Goal: Task Accomplishment & Management: Complete application form

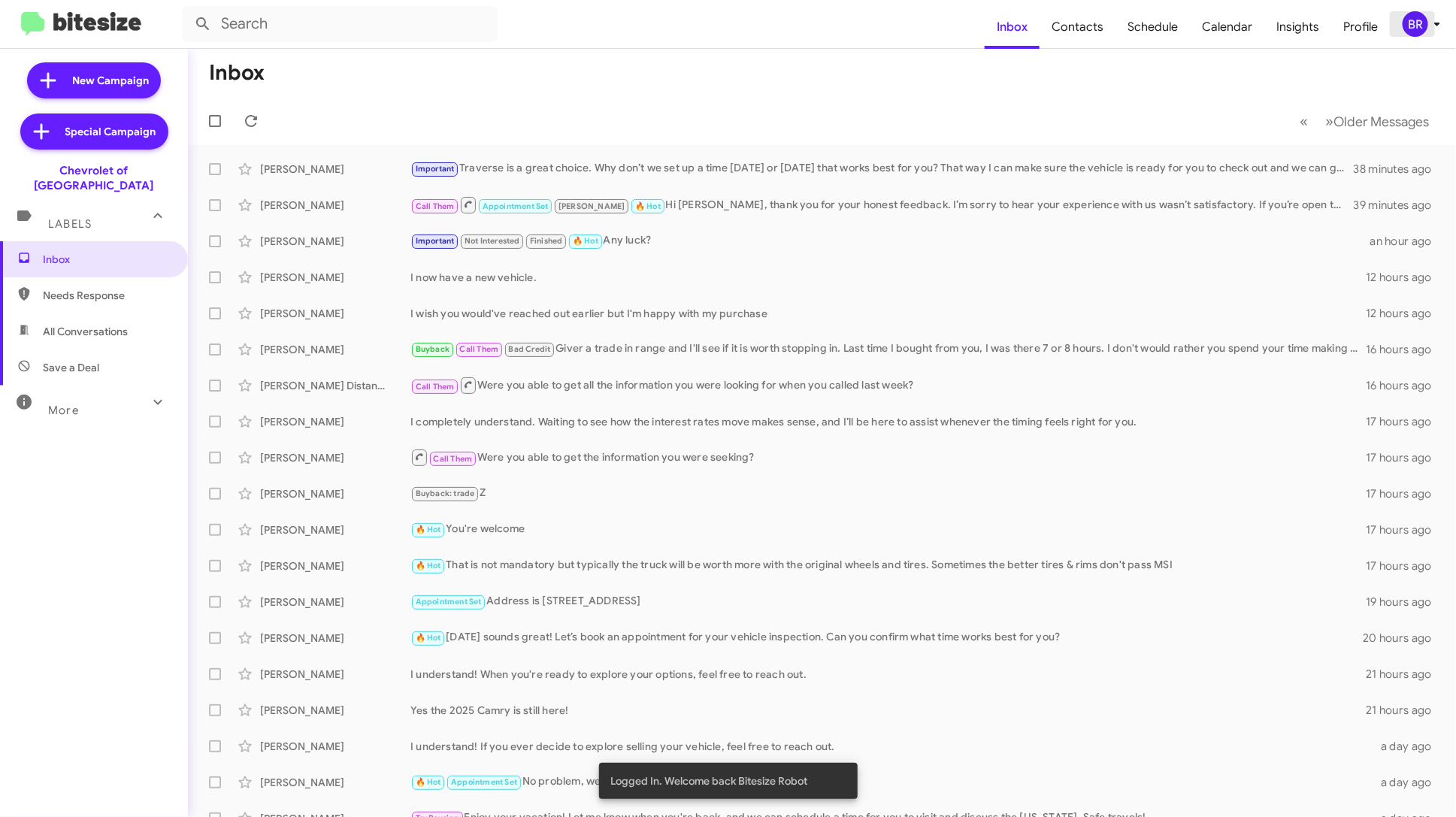
click at [1427, 29] on span "BR" at bounding box center [1424, 24] width 45 height 25
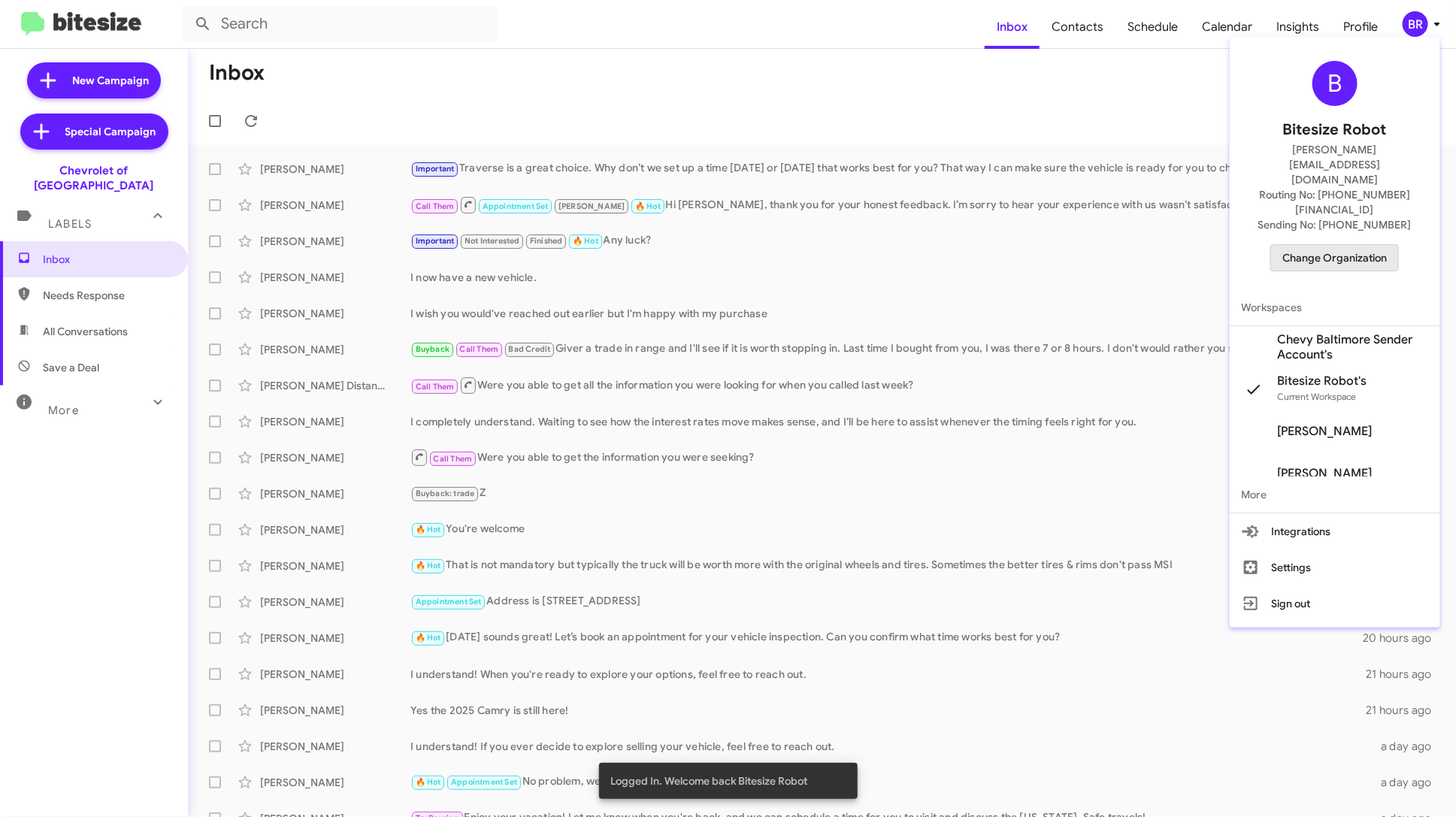
click at [1368, 245] on span "Change Organization" at bounding box center [1334, 257] width 104 height 25
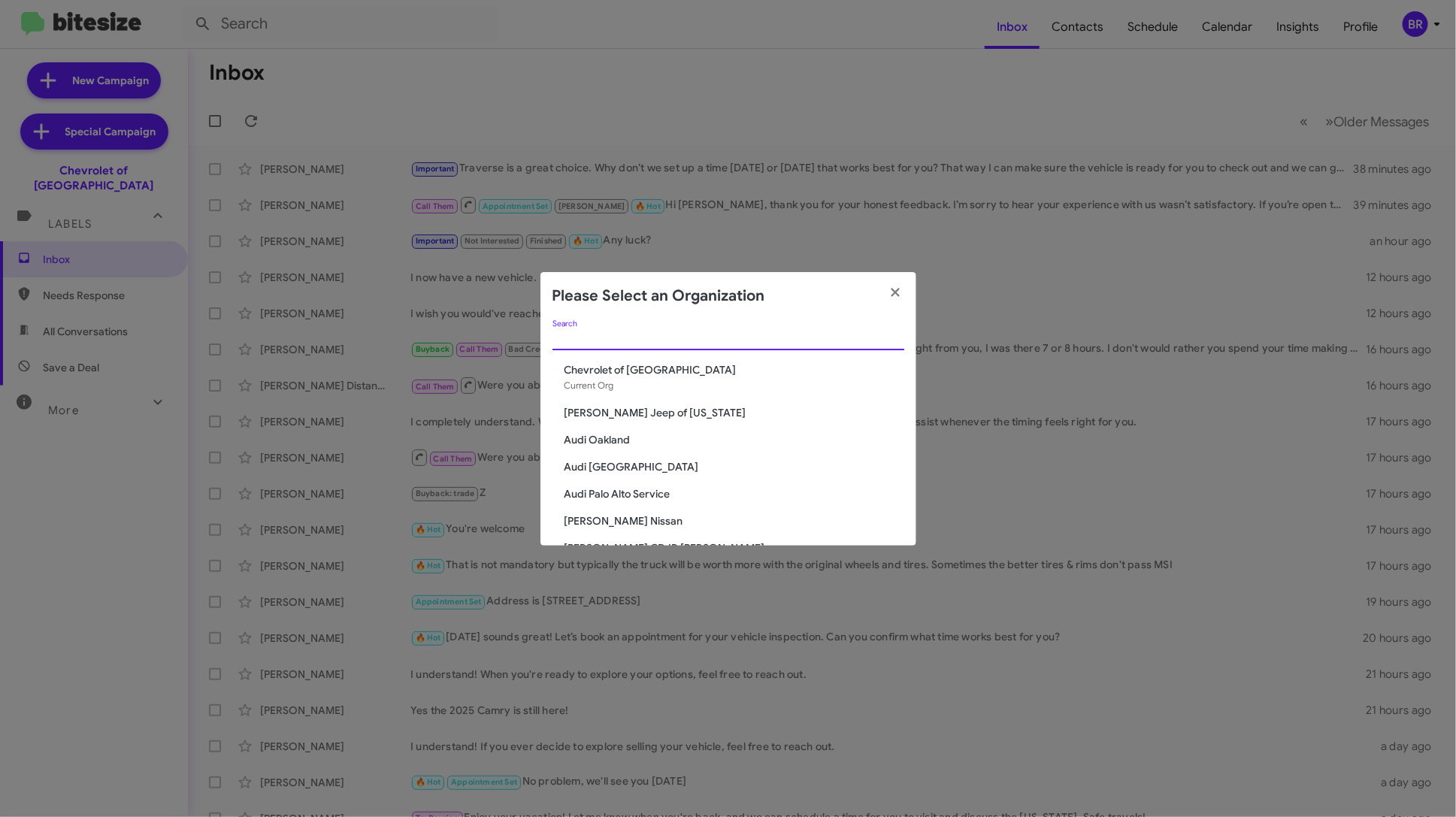
click at [704, 335] on input "Search" at bounding box center [728, 338] width 352 height 12
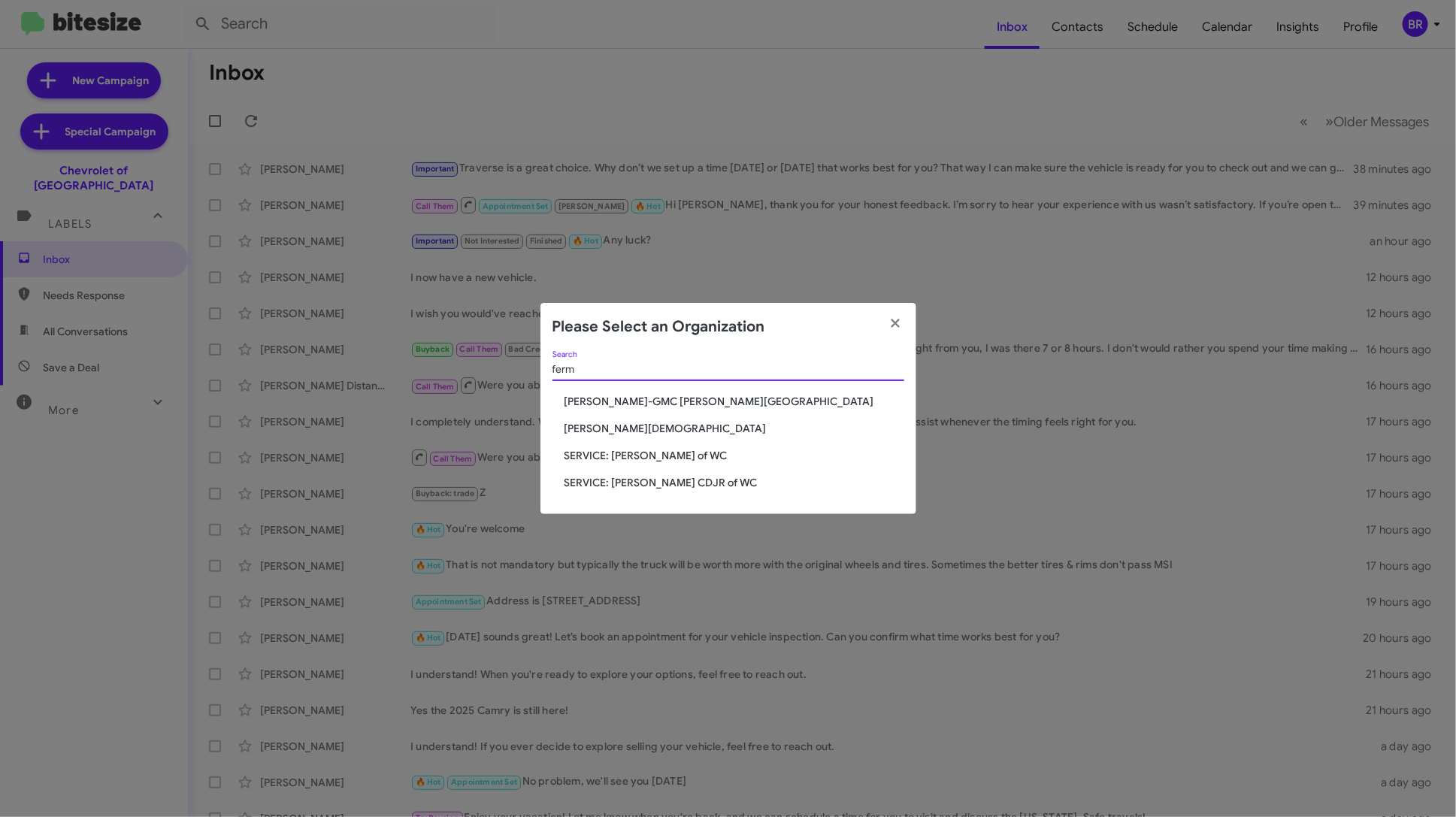
type input "ferm"
click at [672, 451] on span "SERVICE: [PERSON_NAME] of WC" at bounding box center [734, 454] width 339 height 15
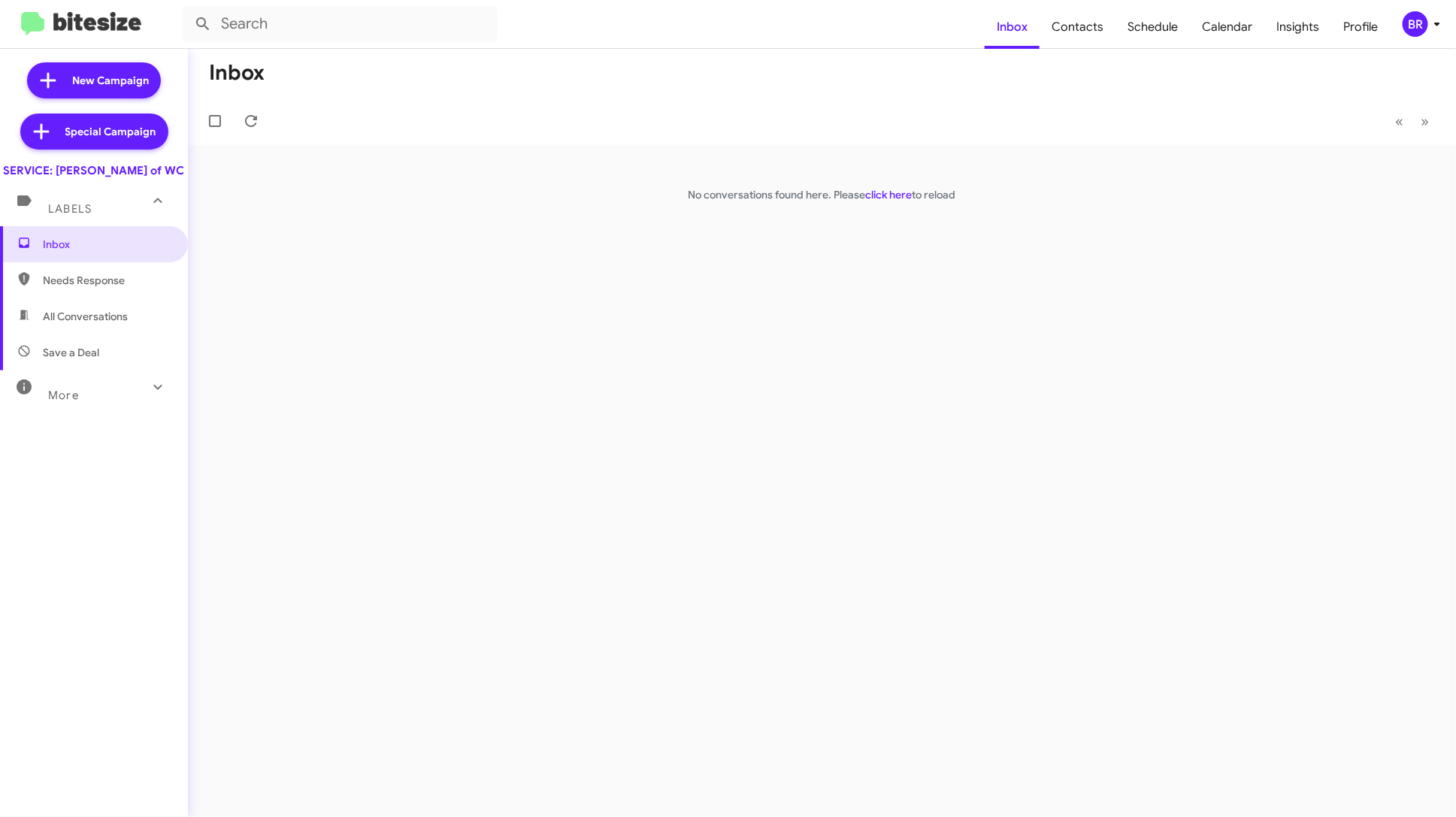
click at [1423, 18] on div "BR" at bounding box center [1415, 24] width 25 height 25
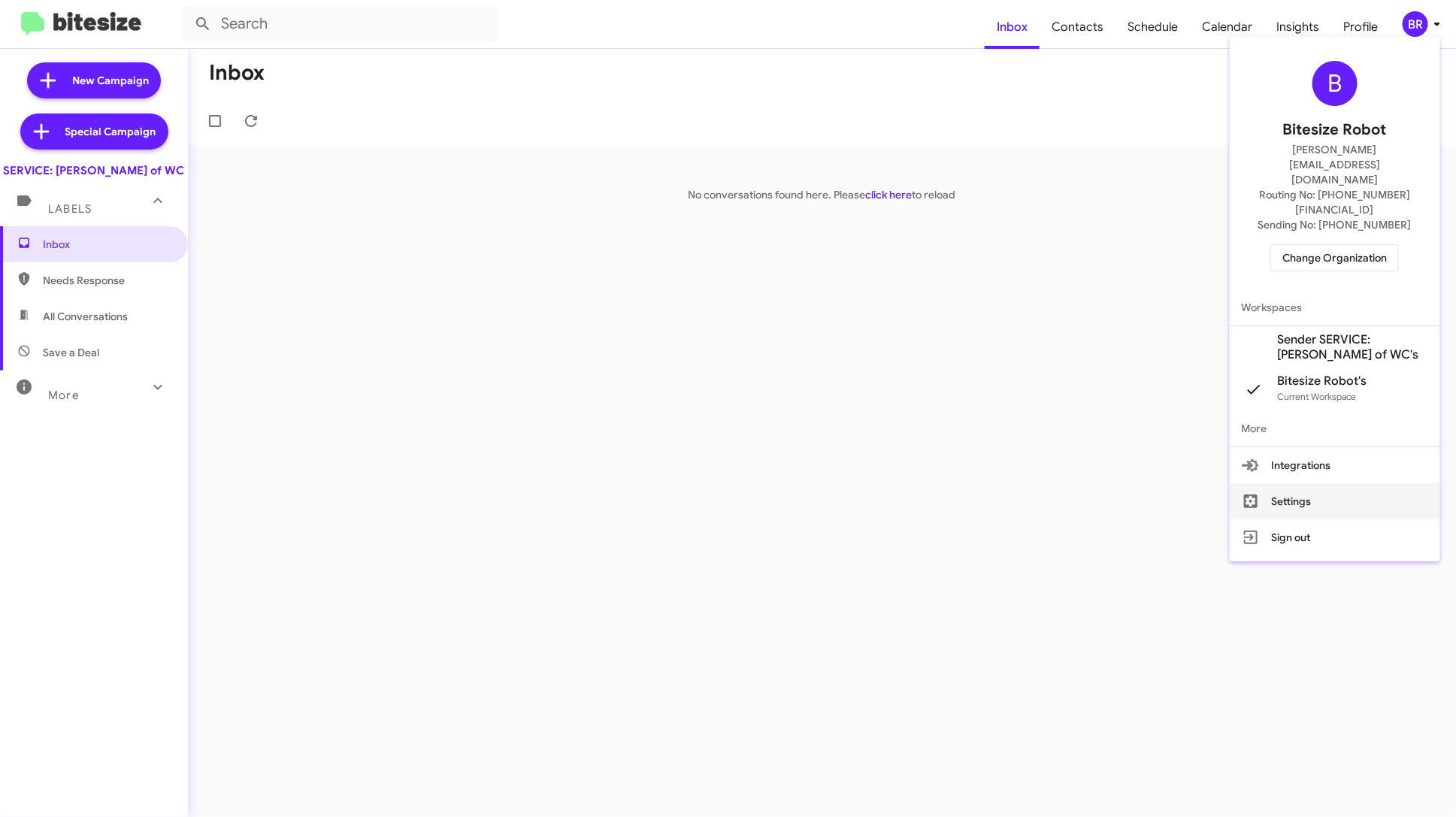
click at [1307, 483] on button "Settings" at bounding box center [1335, 500] width 211 height 36
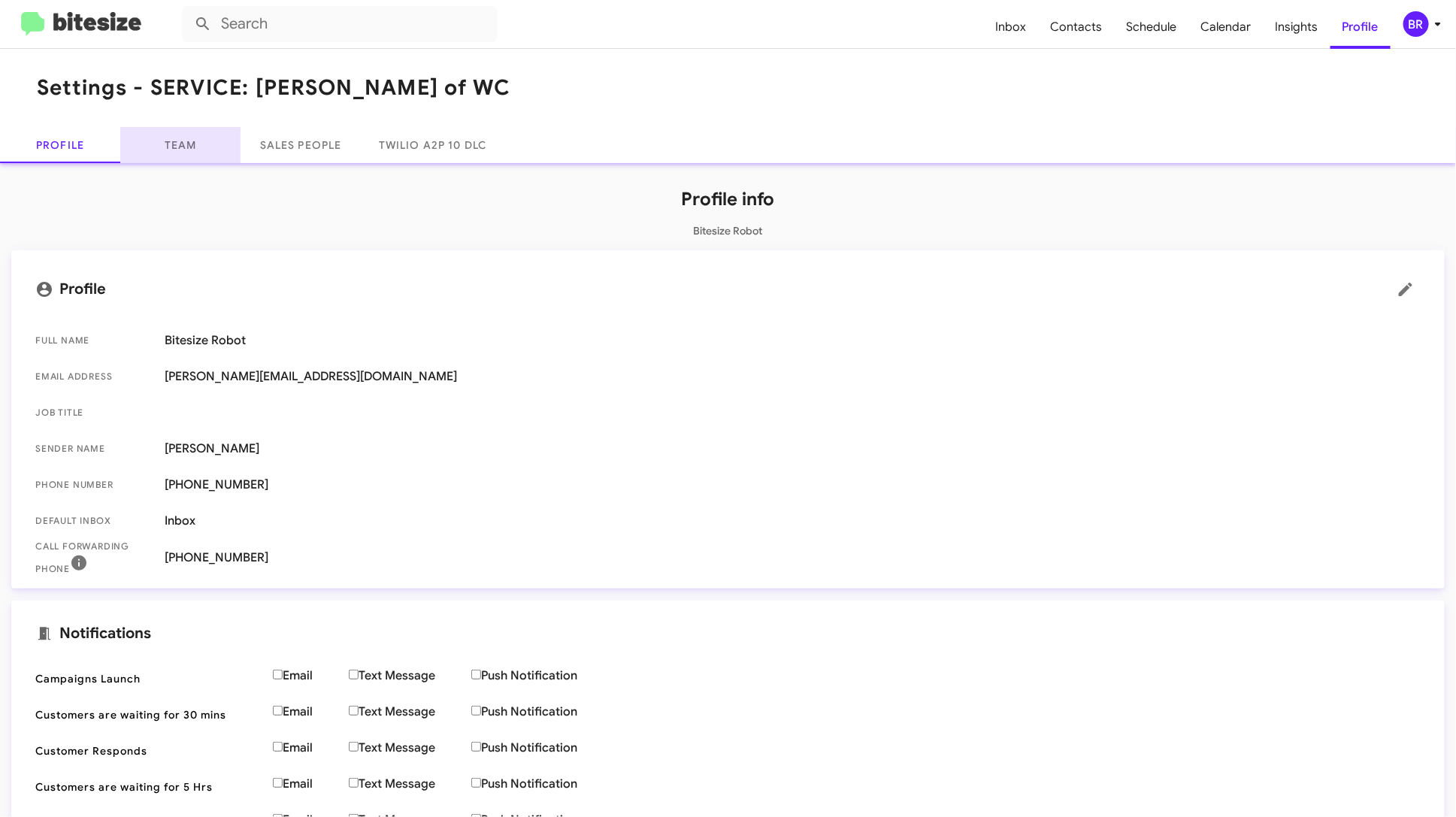
click at [188, 148] on link "Team" at bounding box center [179, 144] width 120 height 36
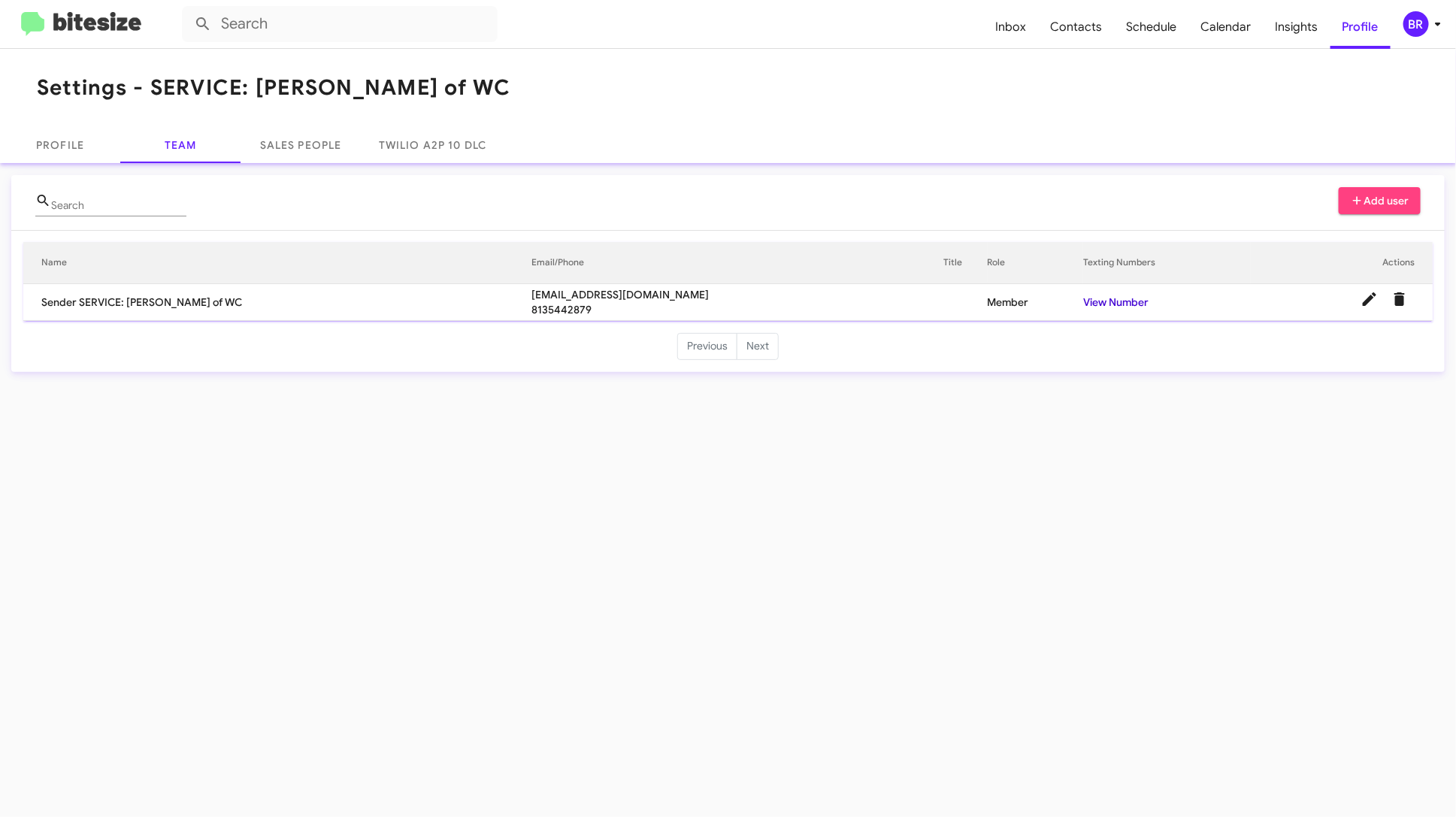
click at [1147, 303] on link "View Number" at bounding box center [1115, 302] width 65 height 14
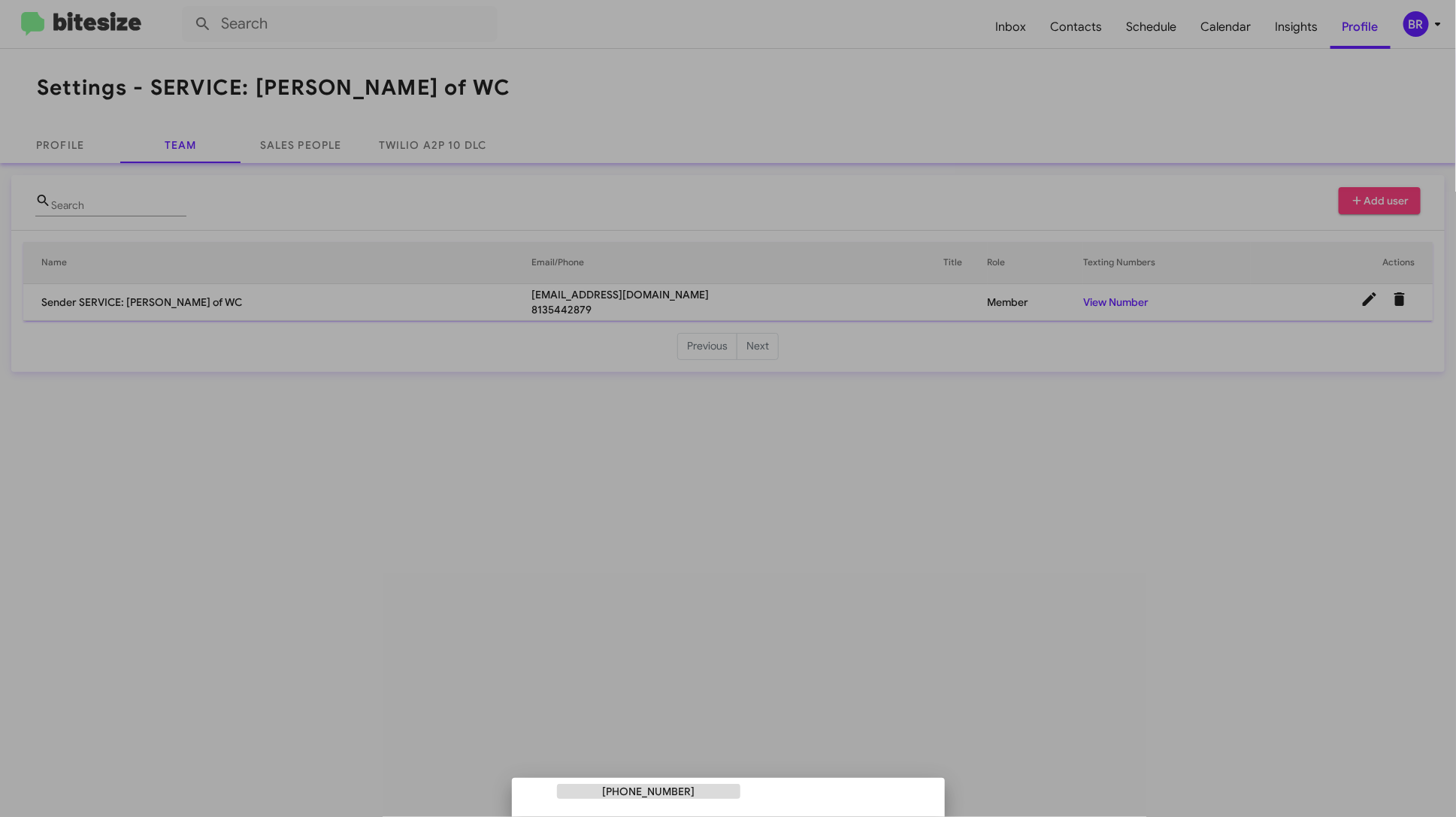
click at [1054, 506] on div at bounding box center [728, 408] width 1456 height 817
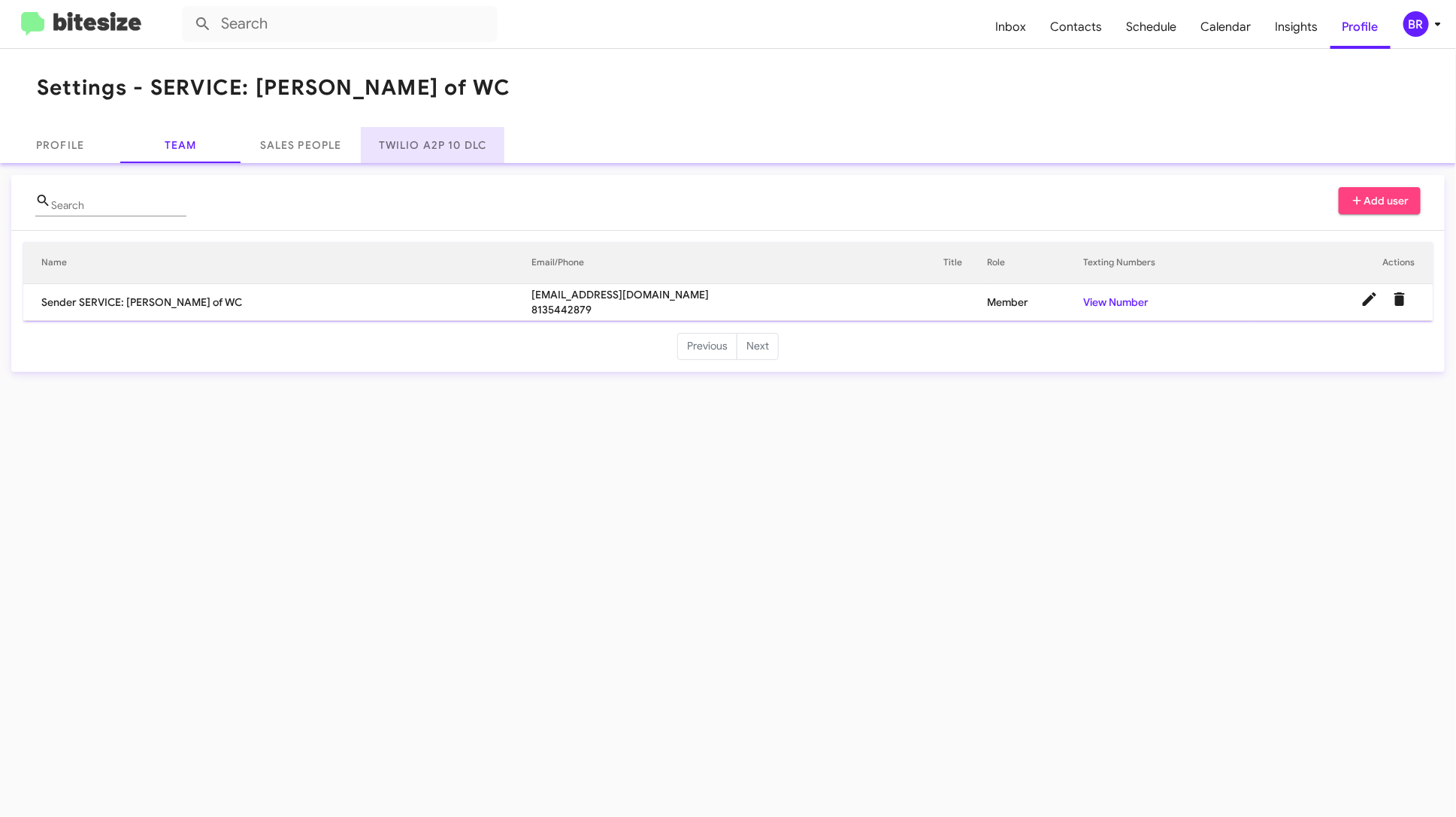
click at [428, 143] on link "Twilio A2P 10 DLC" at bounding box center [432, 144] width 143 height 36
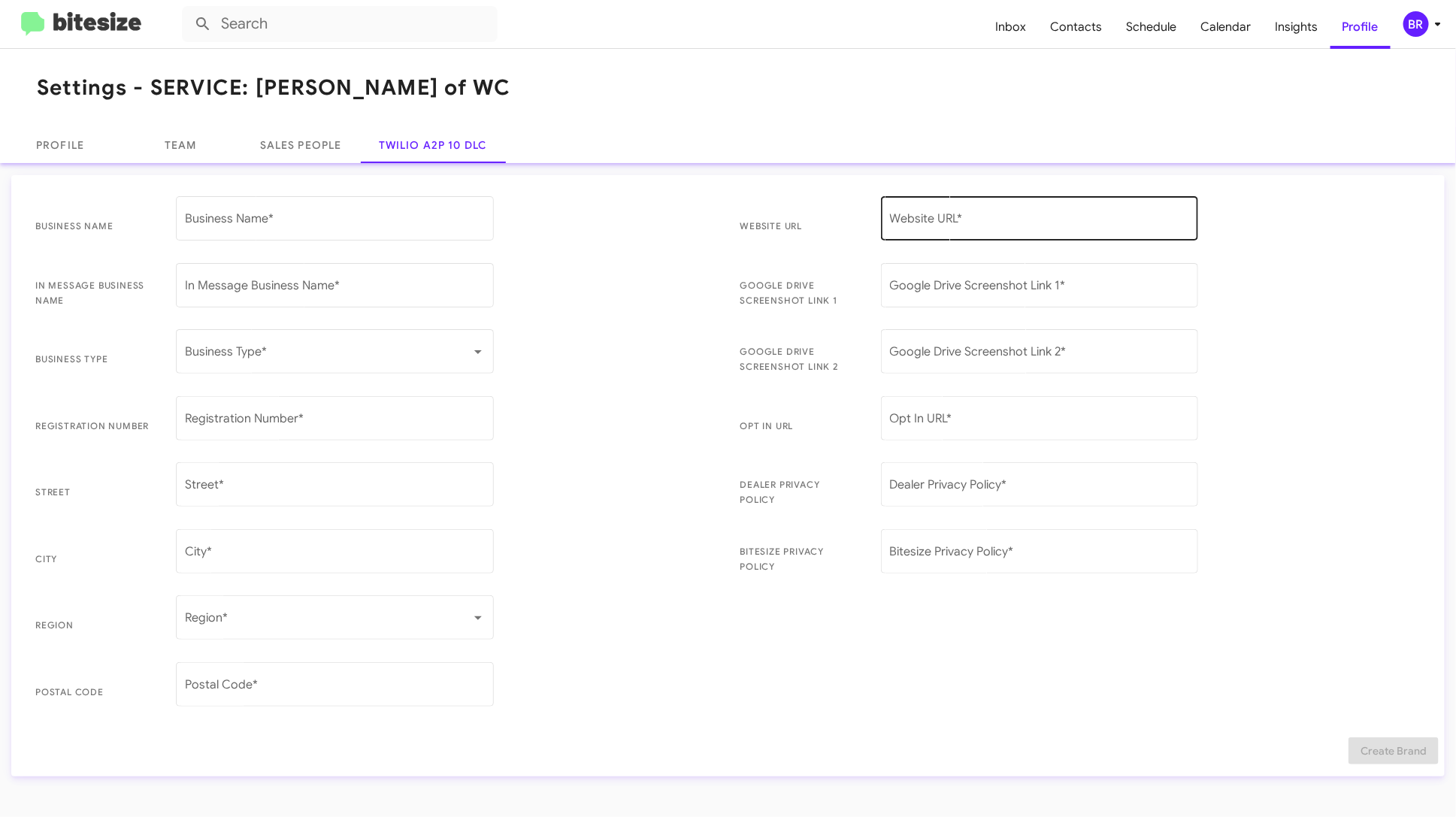
click at [938, 212] on div "Website URL *" at bounding box center [1039, 216] width 299 height 48
paste input "https://www.fermanbuickgmc.com/"
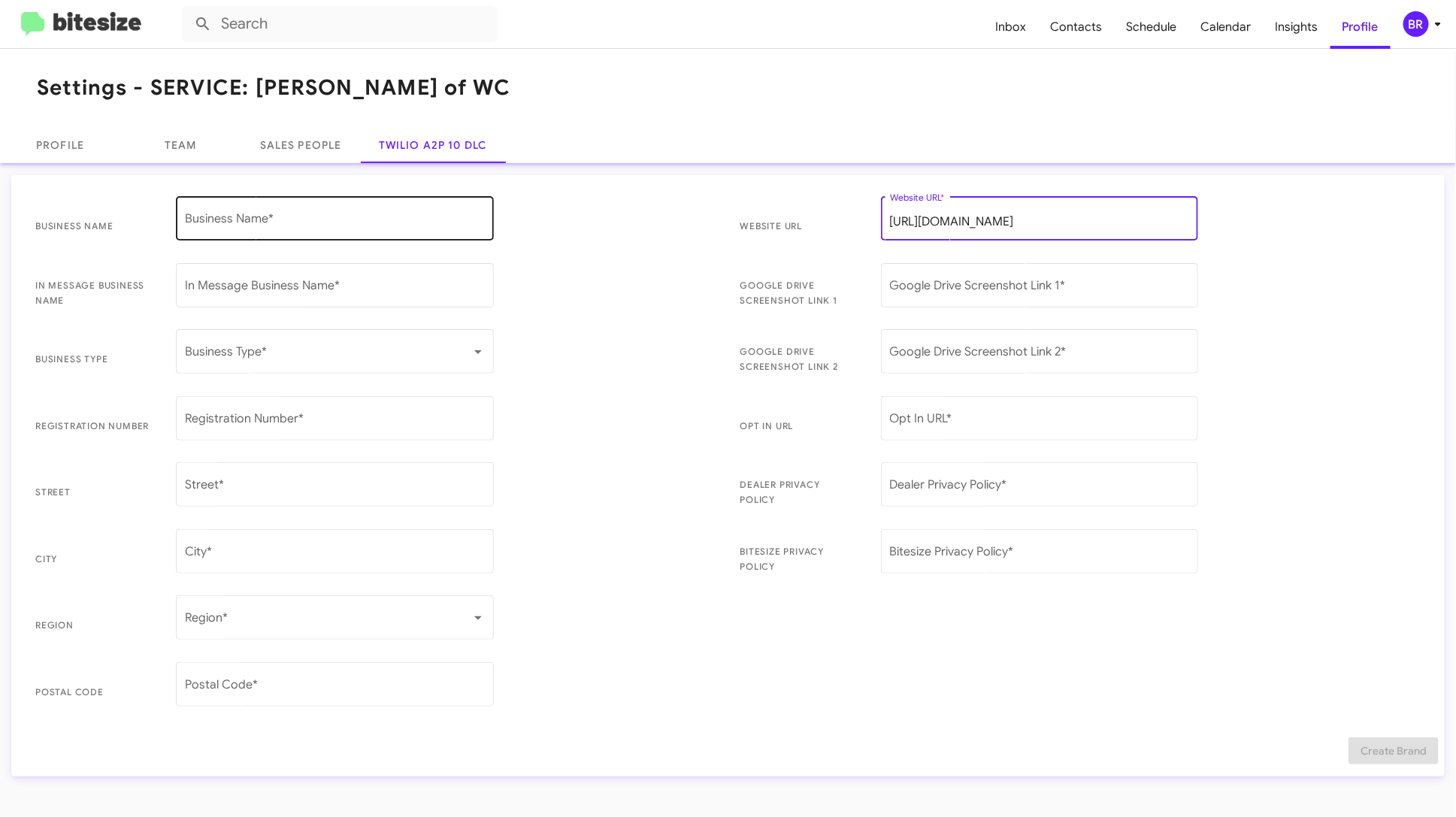
type input "https://www.fermanbuickgmc.com/"
click at [305, 217] on input "Business Name *" at bounding box center [334, 221] width 299 height 14
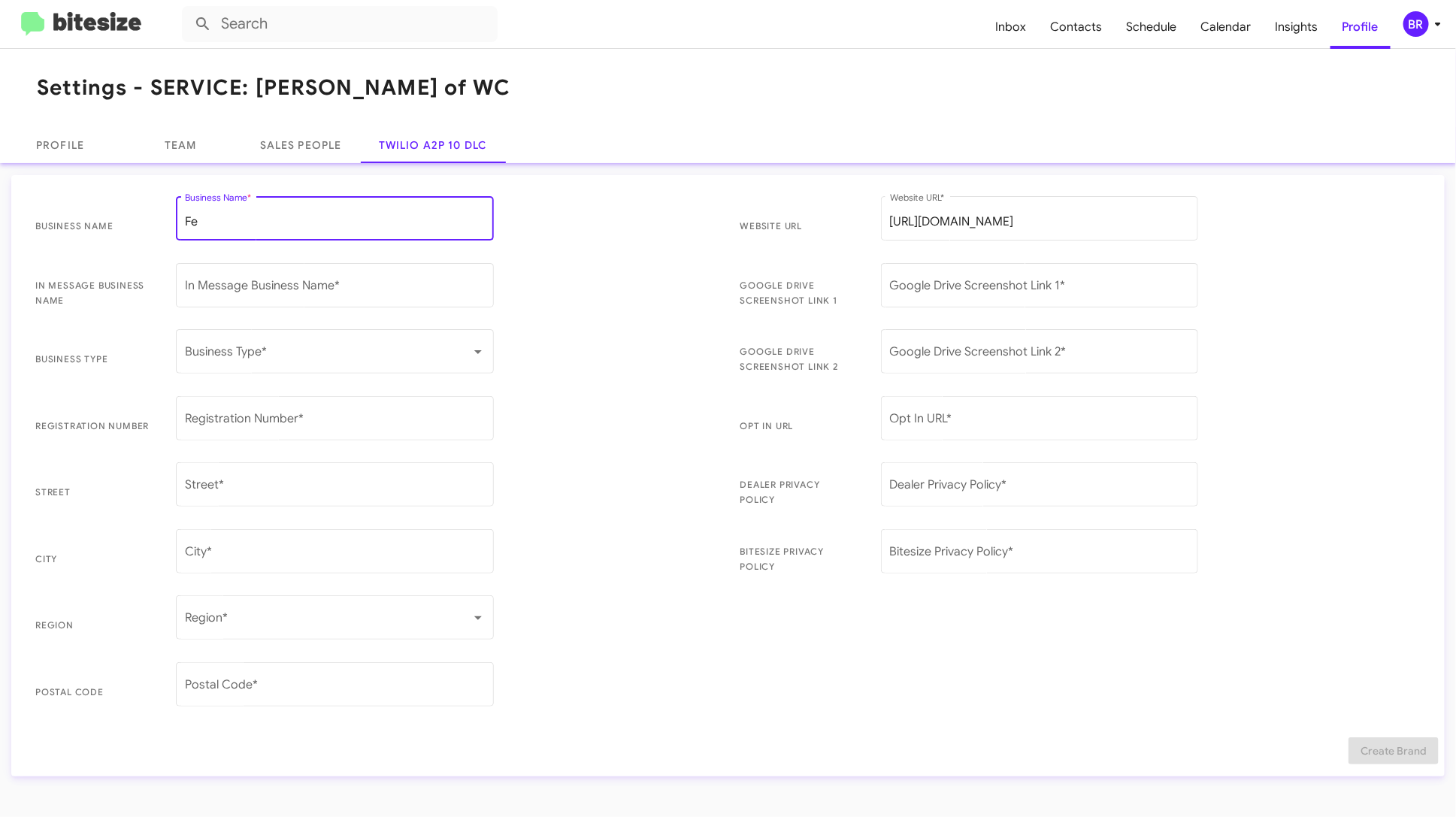
type input "F"
click at [256, 218] on input "Ferman on 54 DBA" at bounding box center [334, 221] width 299 height 14
click at [435, 220] on input "Ferman on 54, Inc. DBA" at bounding box center [334, 221] width 299 height 14
click at [439, 217] on input "Ferman on 54, Inc. DBA Ferman Buick GM Chrysler Jeep Dodge Ram at" at bounding box center [334, 221] width 299 height 14
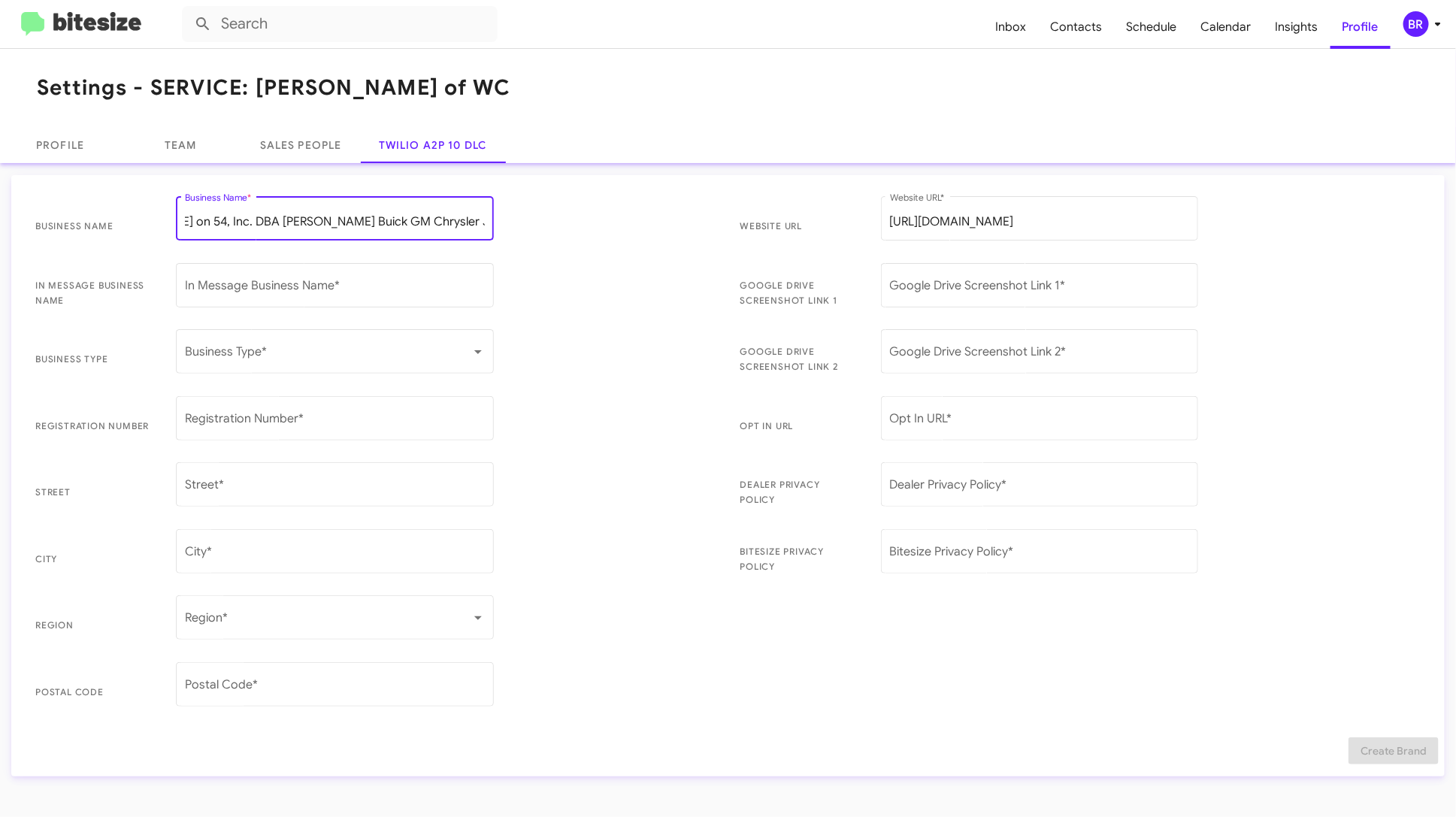
drag, startPoint x: 439, startPoint y: 217, endPoint x: 595, endPoint y: 217, distance: 156.0
click at [595, 217] on span "Business Name Ferman on 54, Inc. DBA Ferman Buick GM Chrysler Jeep Dodge Ram at…" at bounding box center [375, 226] width 705 height 67
click at [488, 218] on div "Ferman on 54, Inc. DBA Ferman Buick GM Chrysler Jeep Dodge Ram at Business Name…" at bounding box center [334, 216] width 318 height 48
click at [468, 221] on input "Ferman on 54, Inc. DBA Ferman Buick GM Chrysler Jeep Dodge Ram at" at bounding box center [334, 221] width 299 height 14
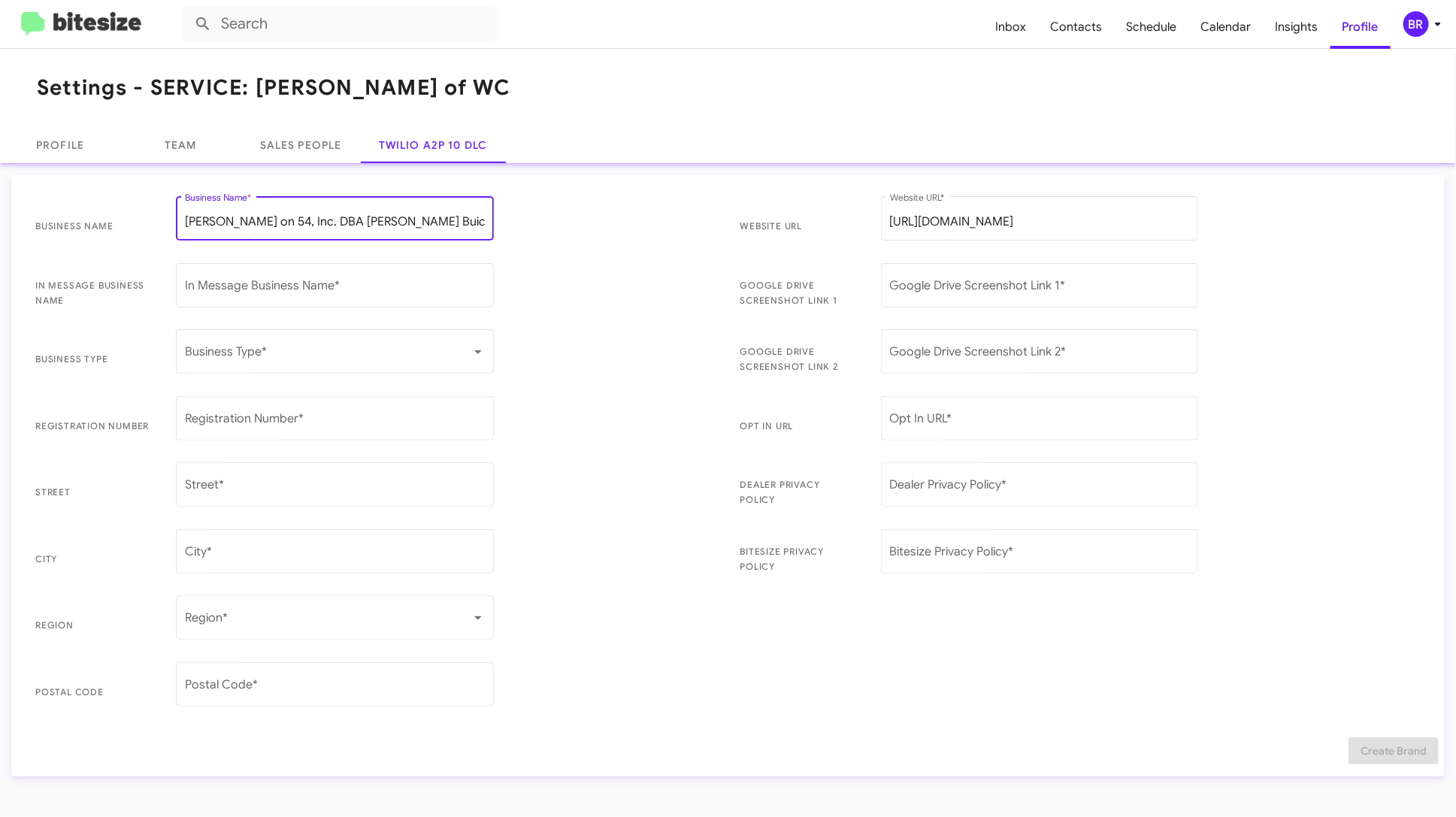
scroll to position [0, 84]
drag, startPoint x: 468, startPoint y: 221, endPoint x: 533, endPoint y: 219, distance: 65.0
click at [534, 221] on span "Business Name Ferman on 54, Inc. DBA Ferman Buick GM Chrysler Jeep Dodge Ram at…" at bounding box center [375, 226] width 705 height 67
click at [481, 220] on input "Ferman on 54, Inc. DBA Ferman Buick GM Chrysler Jeep Dodge Ram at" at bounding box center [334, 221] width 299 height 14
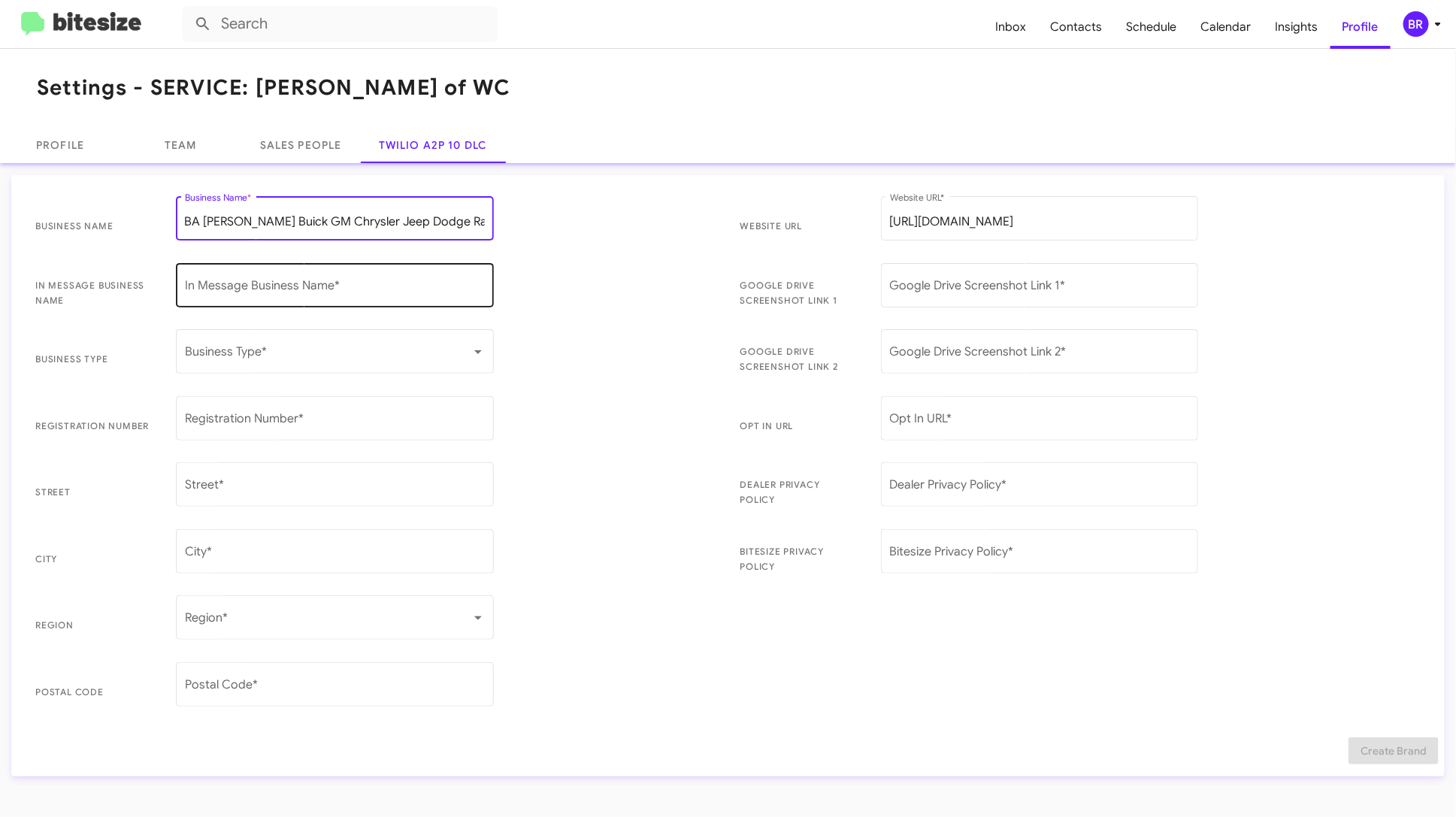
type input "Ferman on 54, Inc. DBA Ferman Buick GM Chrysler Jeep Dodge Ram at Cypress Creek"
click at [347, 293] on input "In Message Business Name *" at bounding box center [334, 289] width 299 height 14
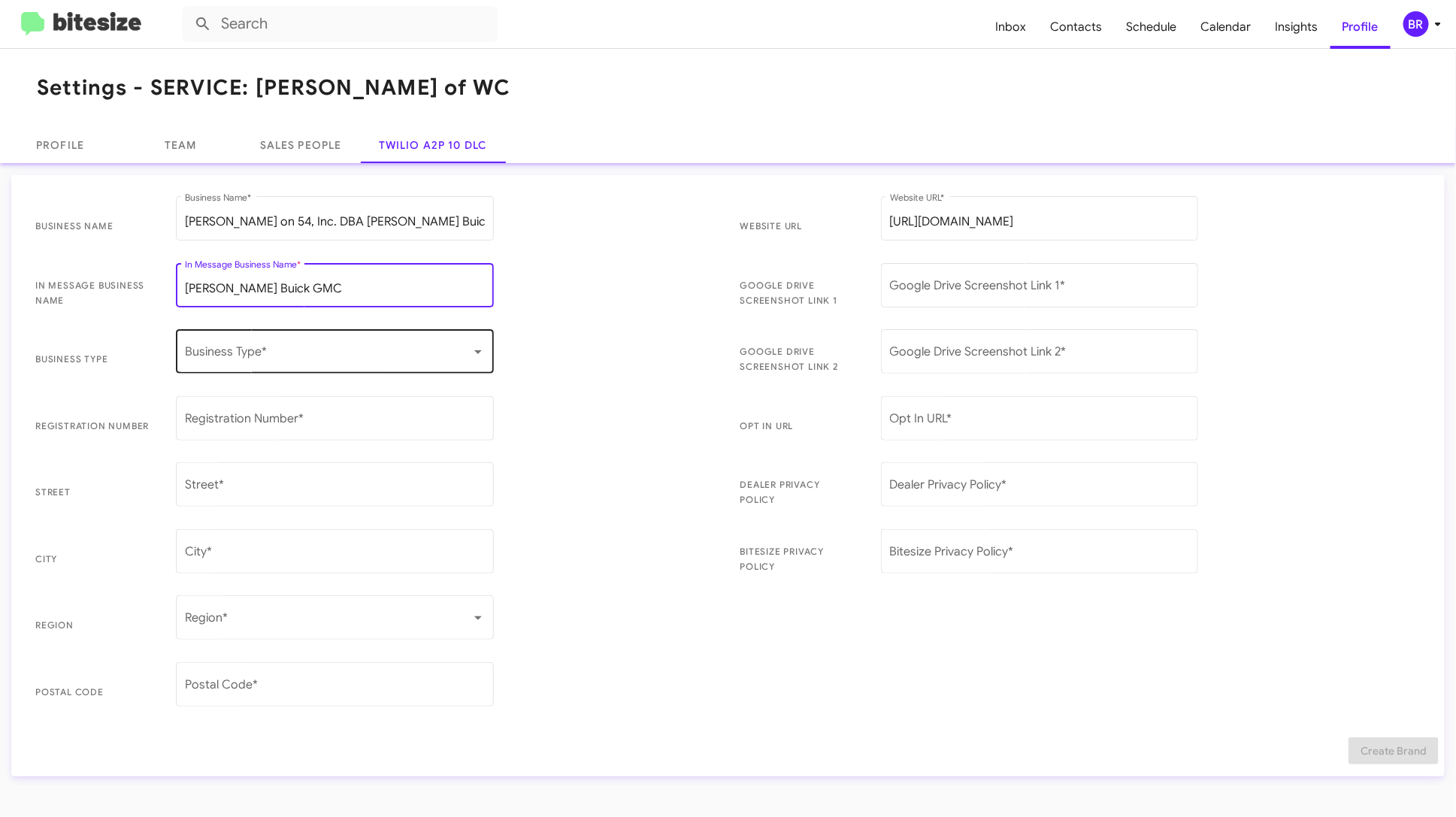
type input "Ferman Buick GMC"
click at [229, 345] on div "Business Type *" at bounding box center [334, 349] width 299 height 48
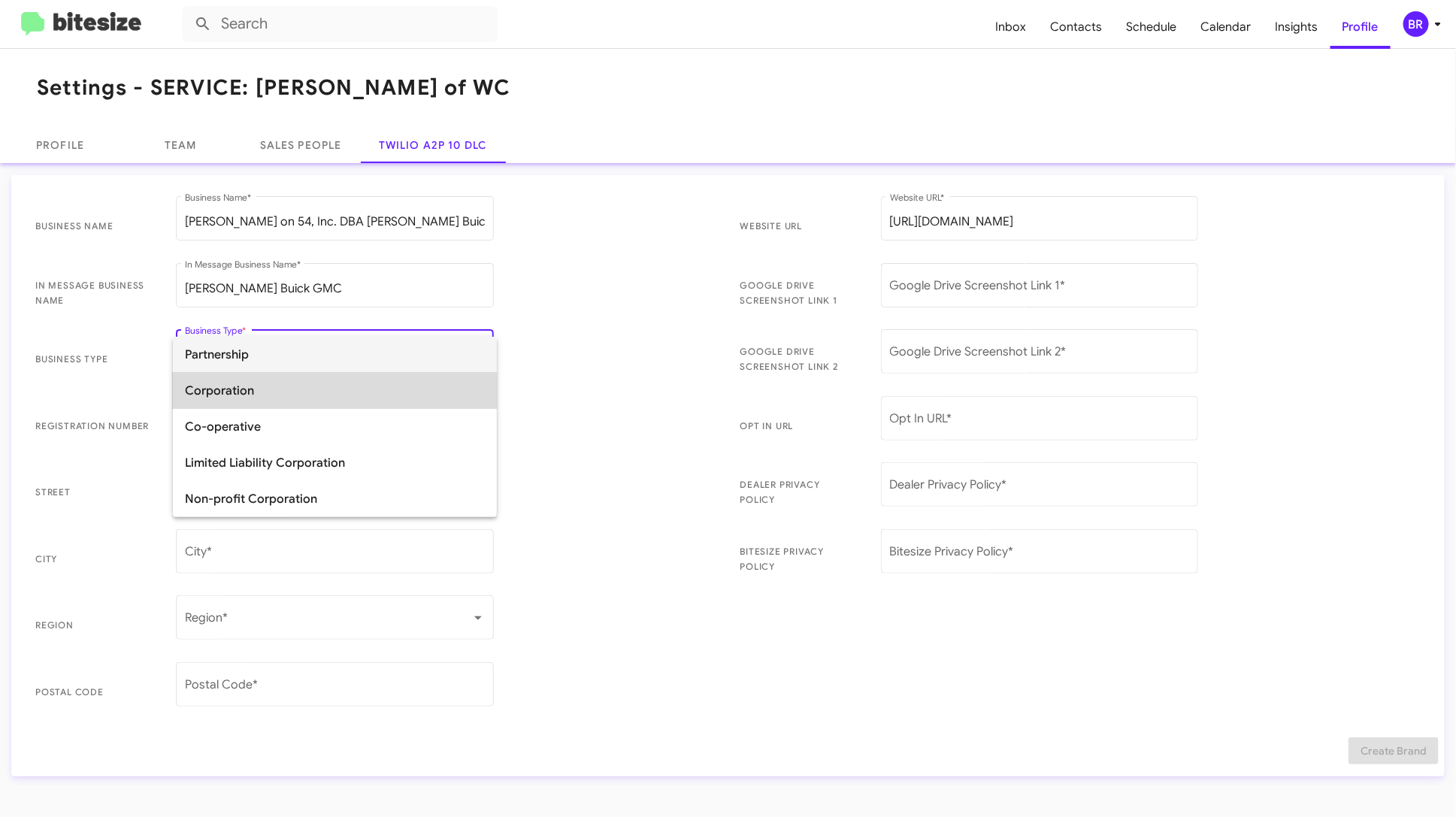
click at [296, 385] on span "Corporation" at bounding box center [334, 390] width 299 height 36
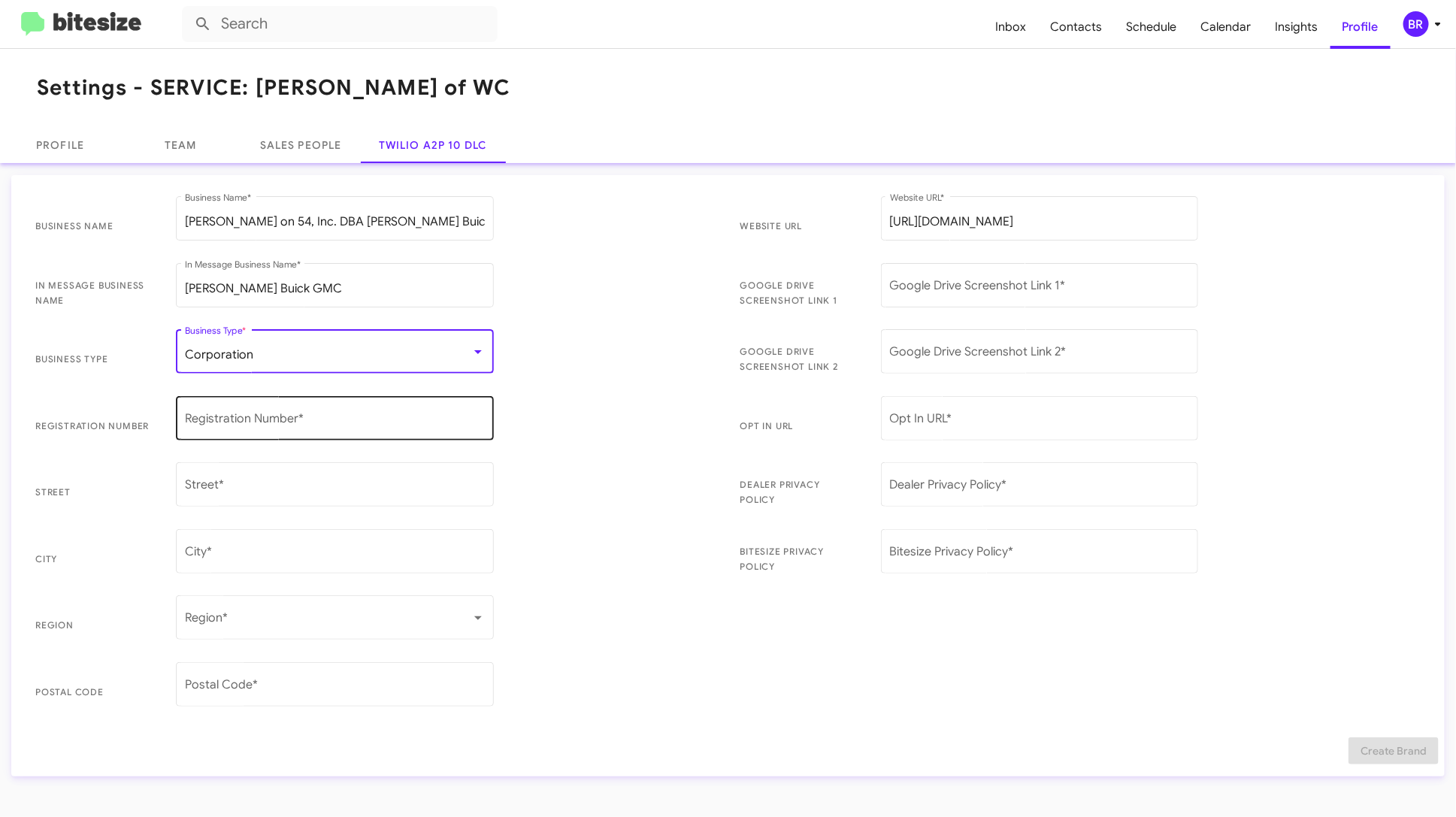
click at [312, 421] on input "Registration Number *" at bounding box center [334, 421] width 299 height 14
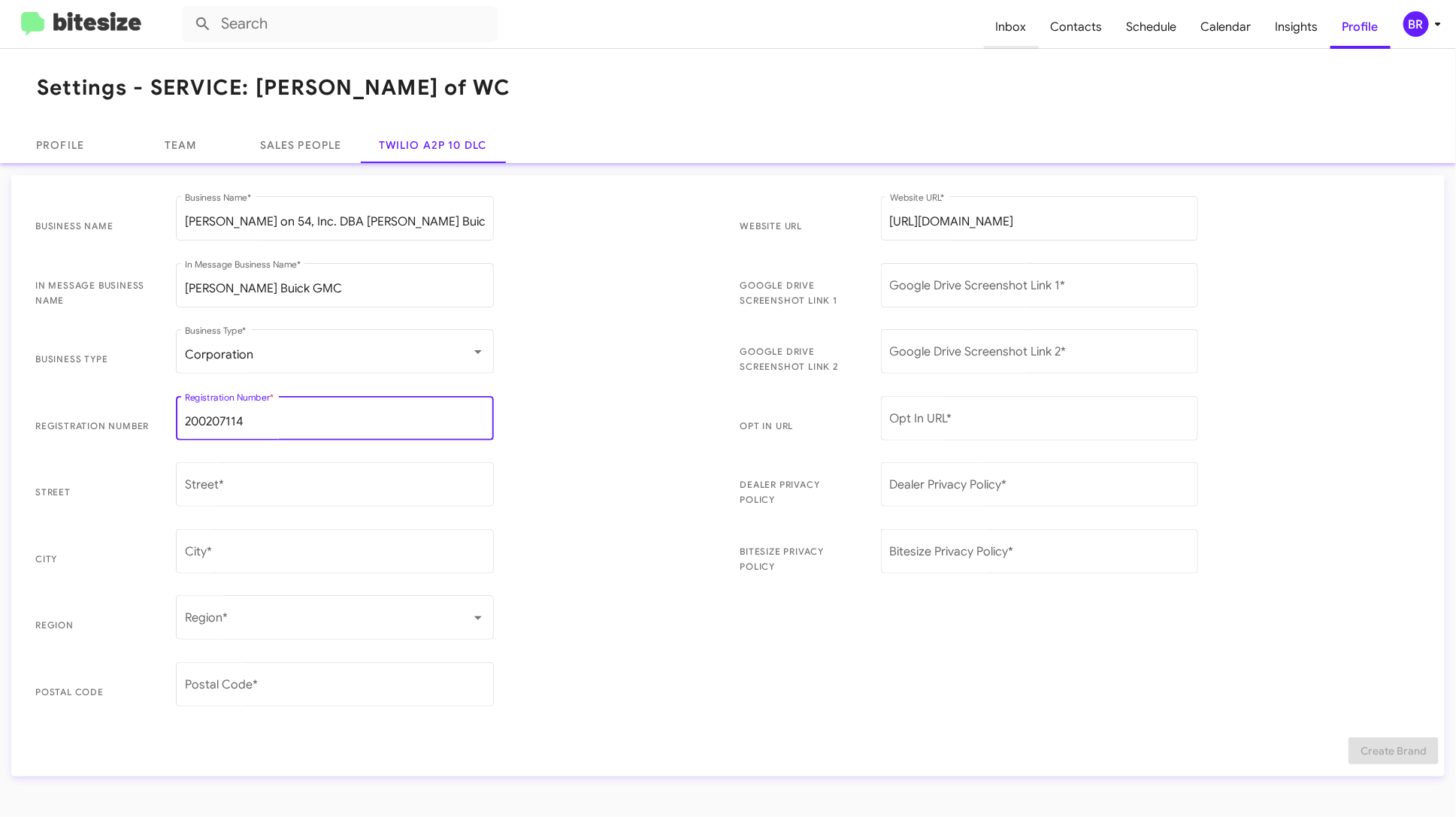
type input "200207114"
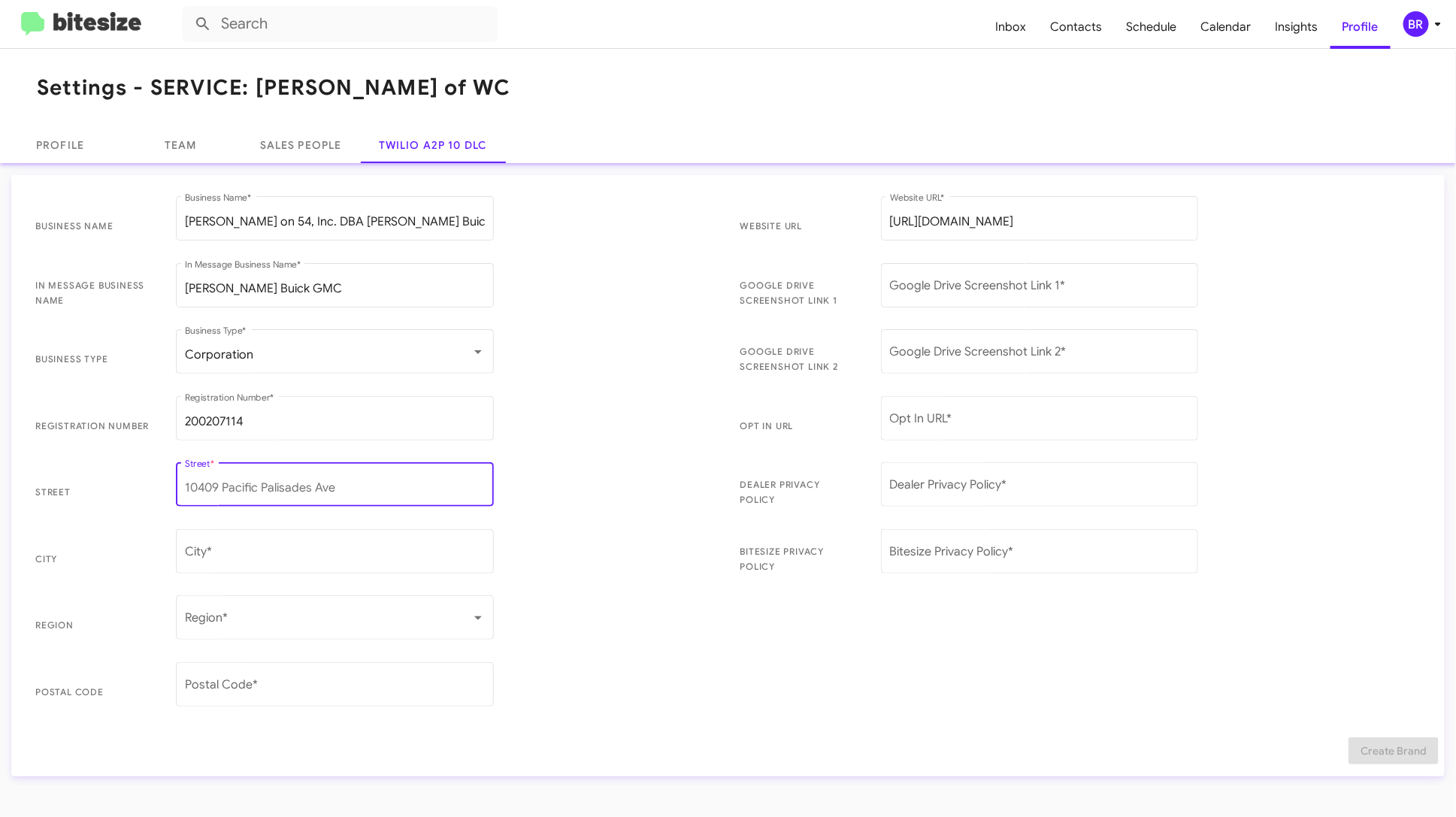
click at [312, 492] on input "Street *" at bounding box center [334, 487] width 299 height 14
type input "24252 State Rd 54"
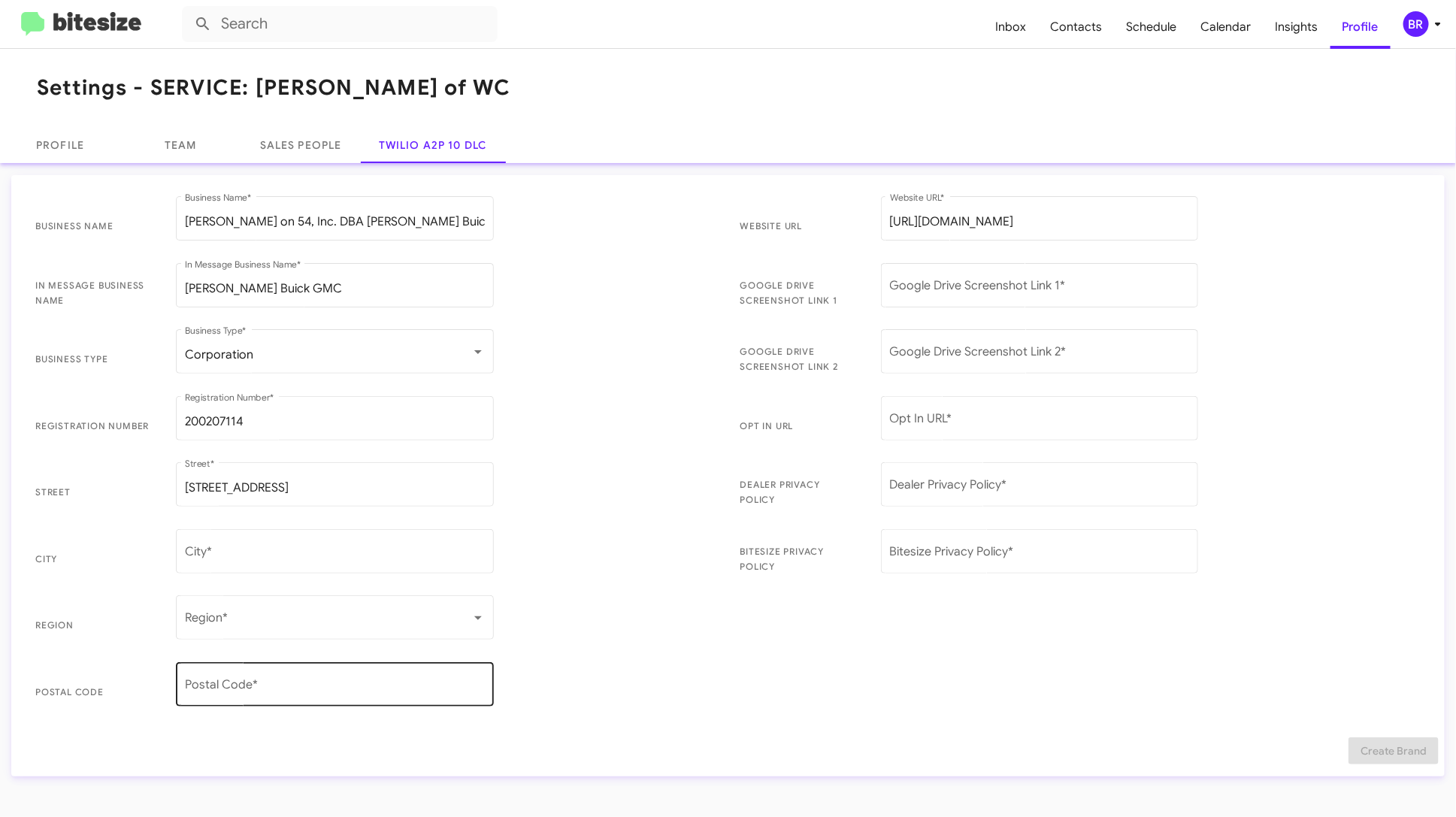
click at [296, 695] on div "Postal Code *" at bounding box center [334, 682] width 299 height 48
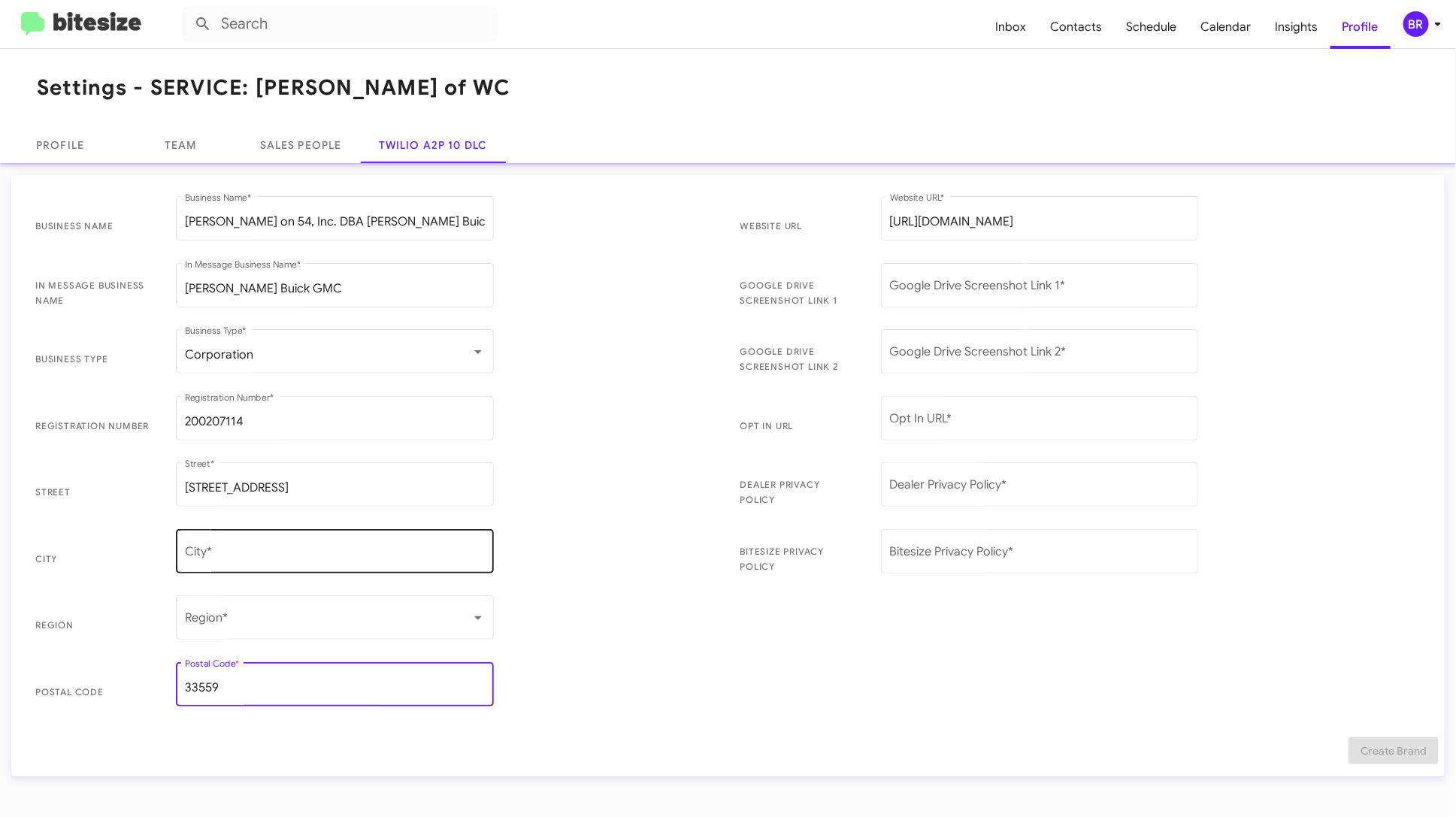
type input "33559"
click at [266, 560] on input "City *" at bounding box center [334, 555] width 299 height 14
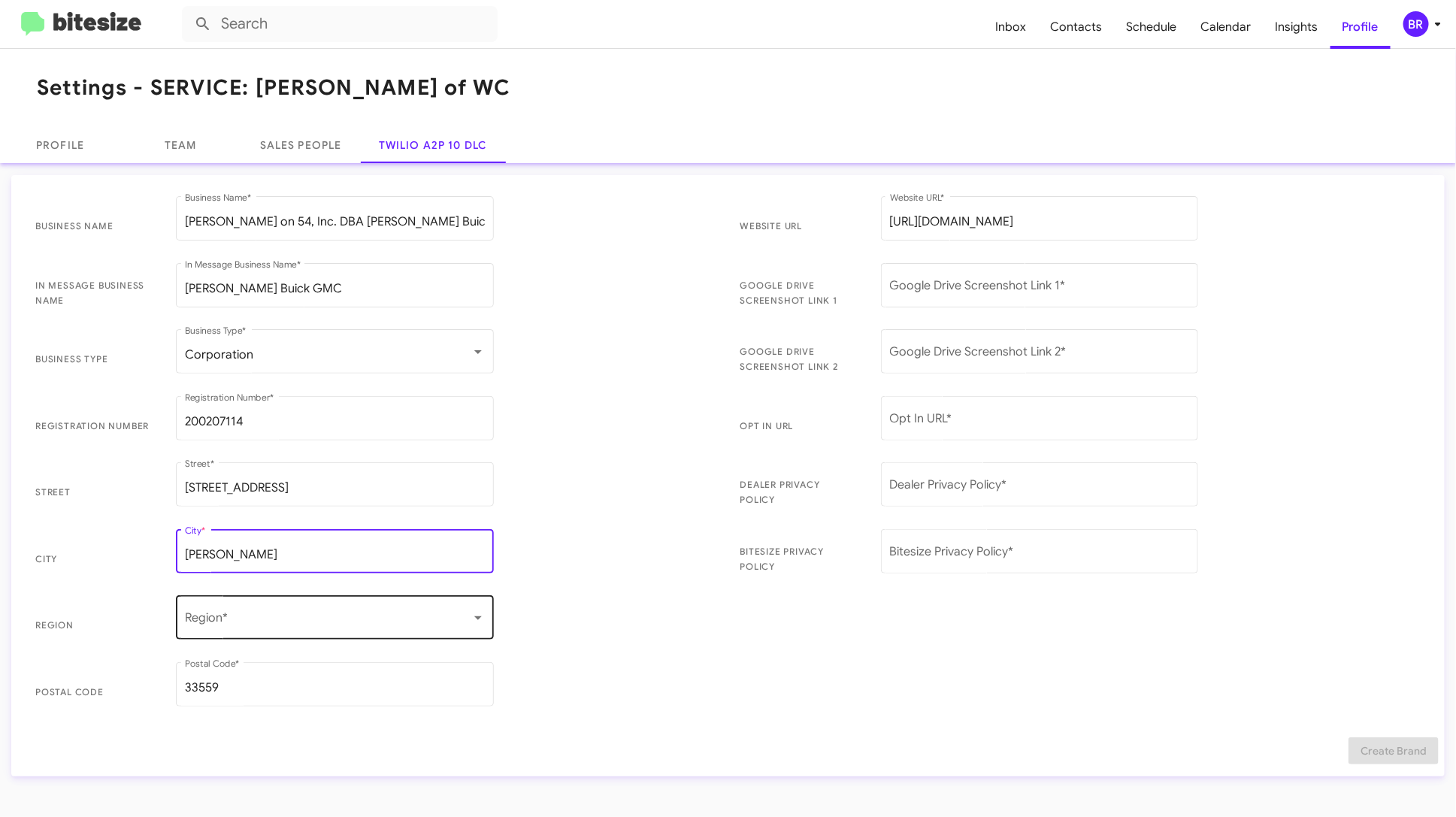
type input "Lutz"
click at [263, 620] on span at bounding box center [329, 621] width 287 height 14
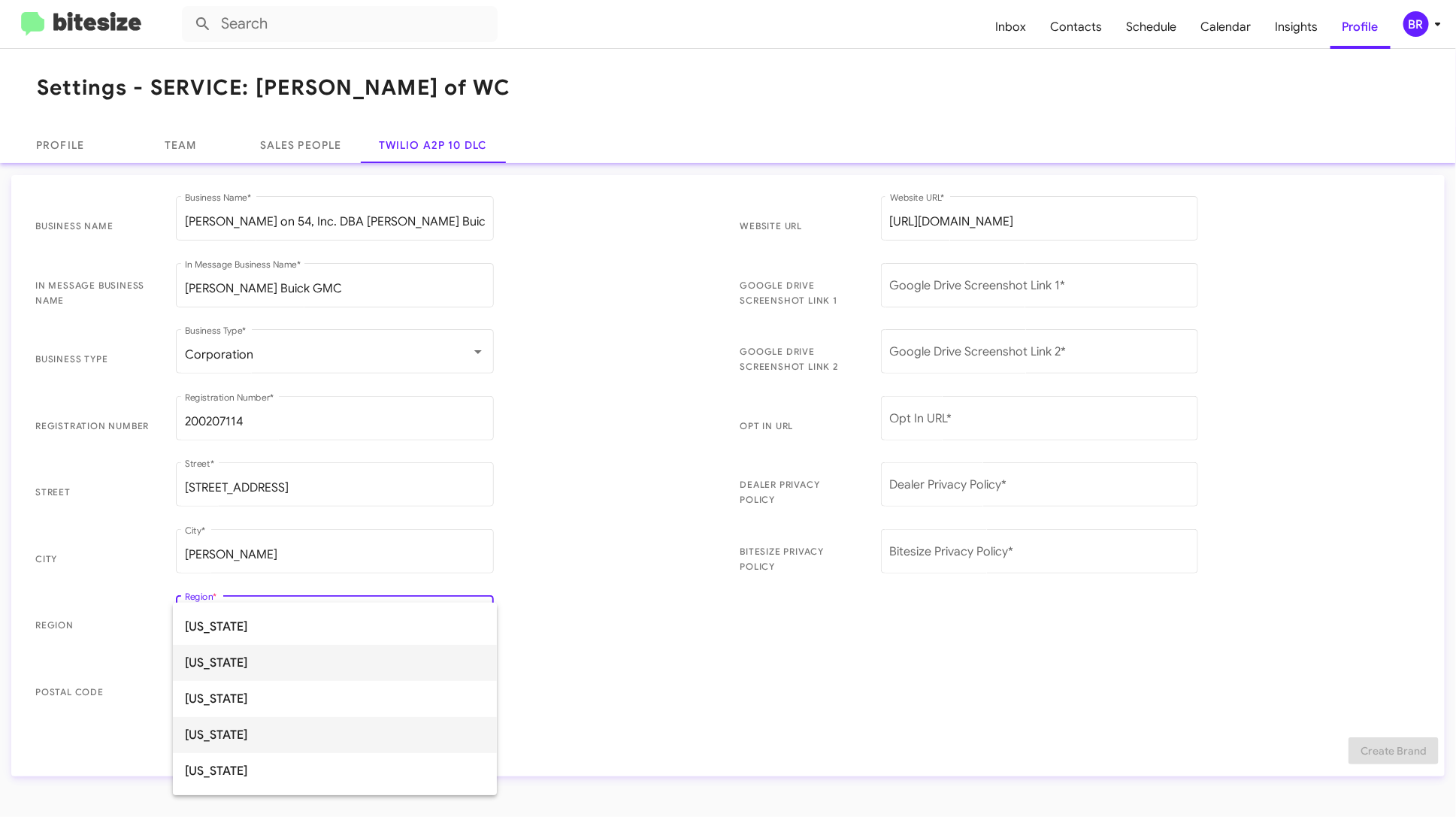
scroll to position [328, 0]
click at [278, 699] on span "Florida" at bounding box center [334, 689] width 299 height 36
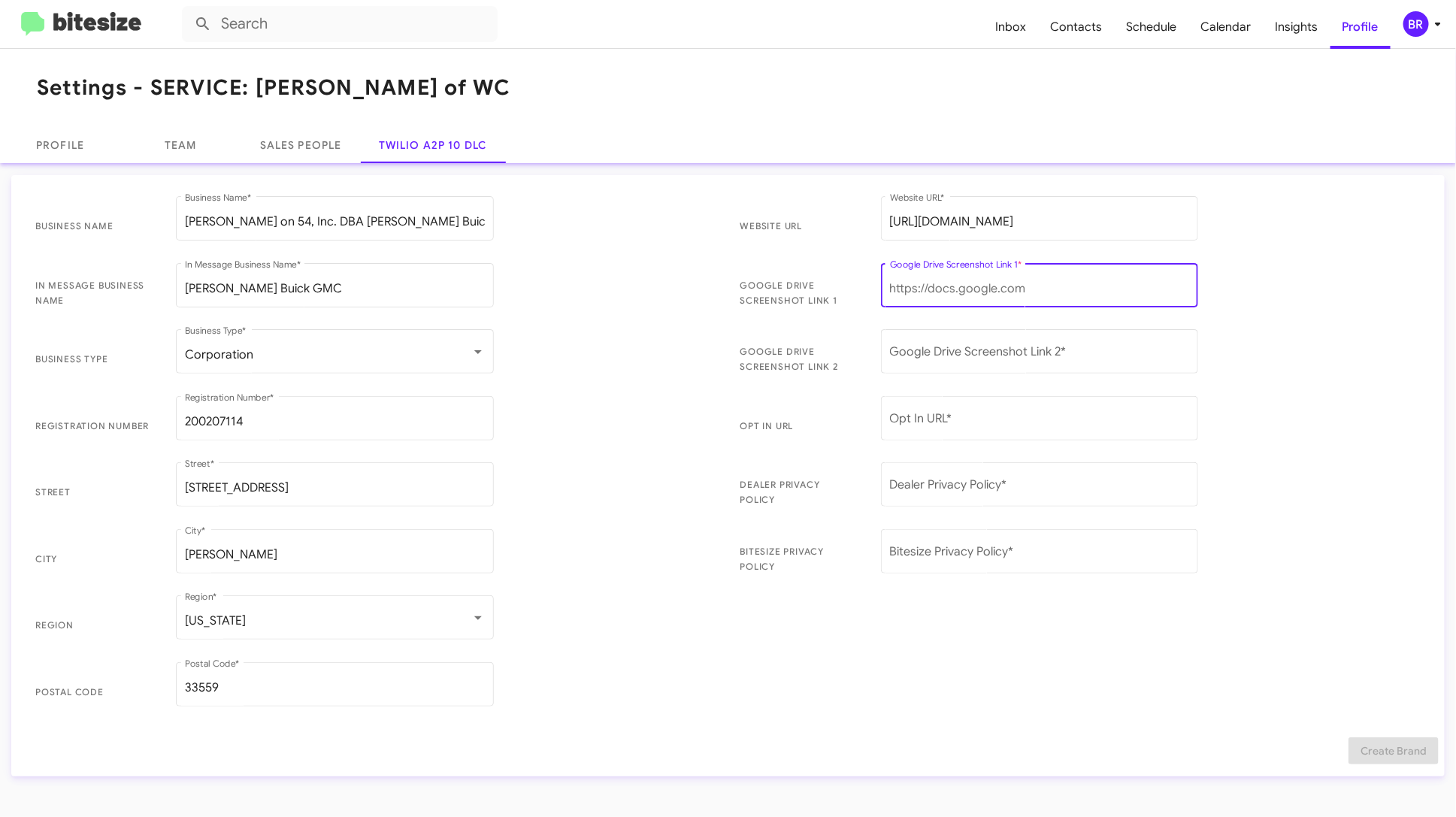
click at [945, 288] on input "Google Drive Screenshot Link 1 *" at bounding box center [1039, 289] width 299 height 14
paste input "https://drive.google.com/file/d/18VTd9VbB4hysNlOJ_yoBUDgulXmZ7-F7/view?usp=driv…"
type input "https://drive.google.com/file/d/18VTd9VbB4hysNlOJ_yoBUDgulXmZ7-F7/view?usp=driv…"
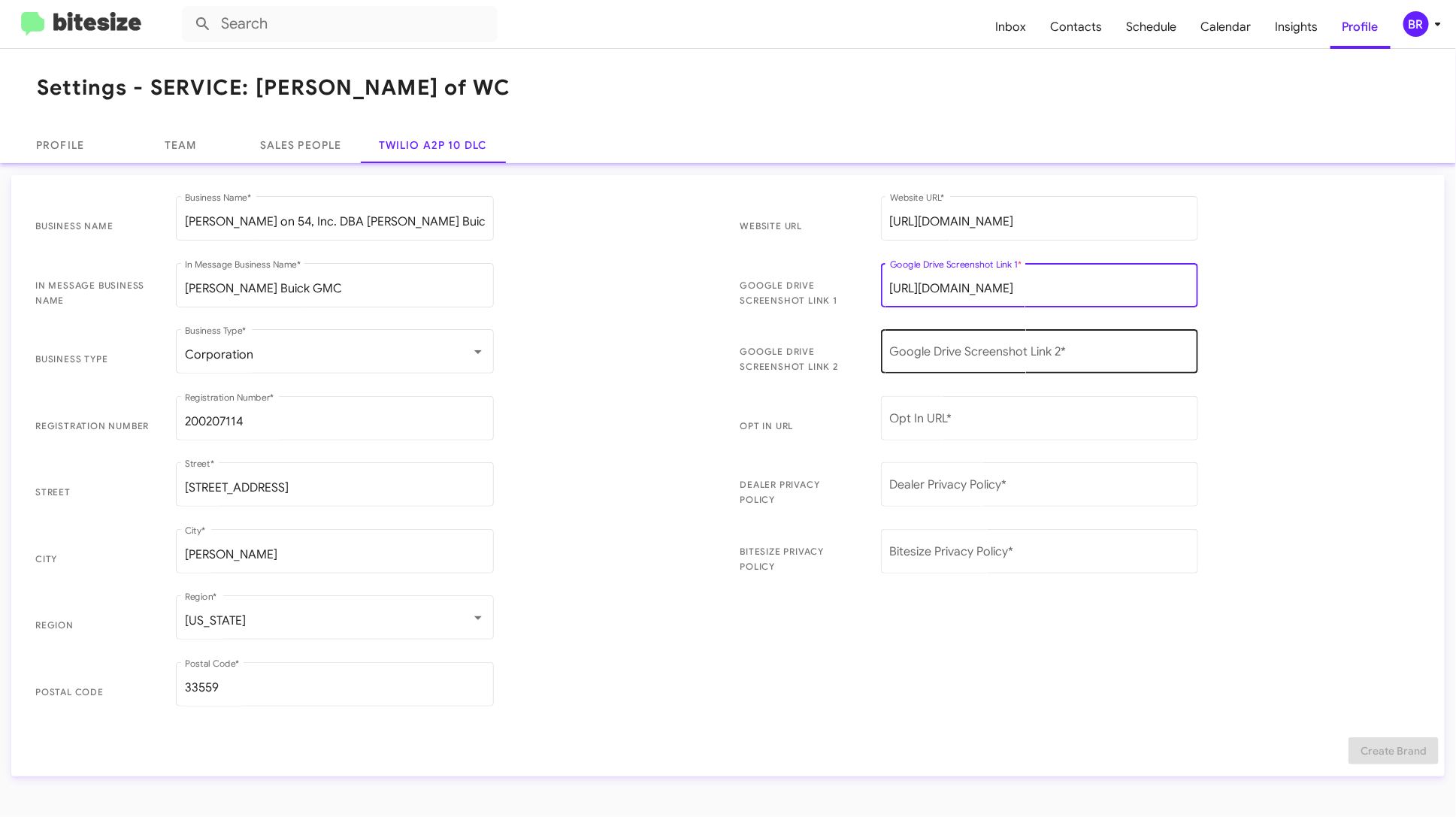
click at [958, 354] on input "Google Drive Screenshot Link 2 *" at bounding box center [1039, 355] width 299 height 14
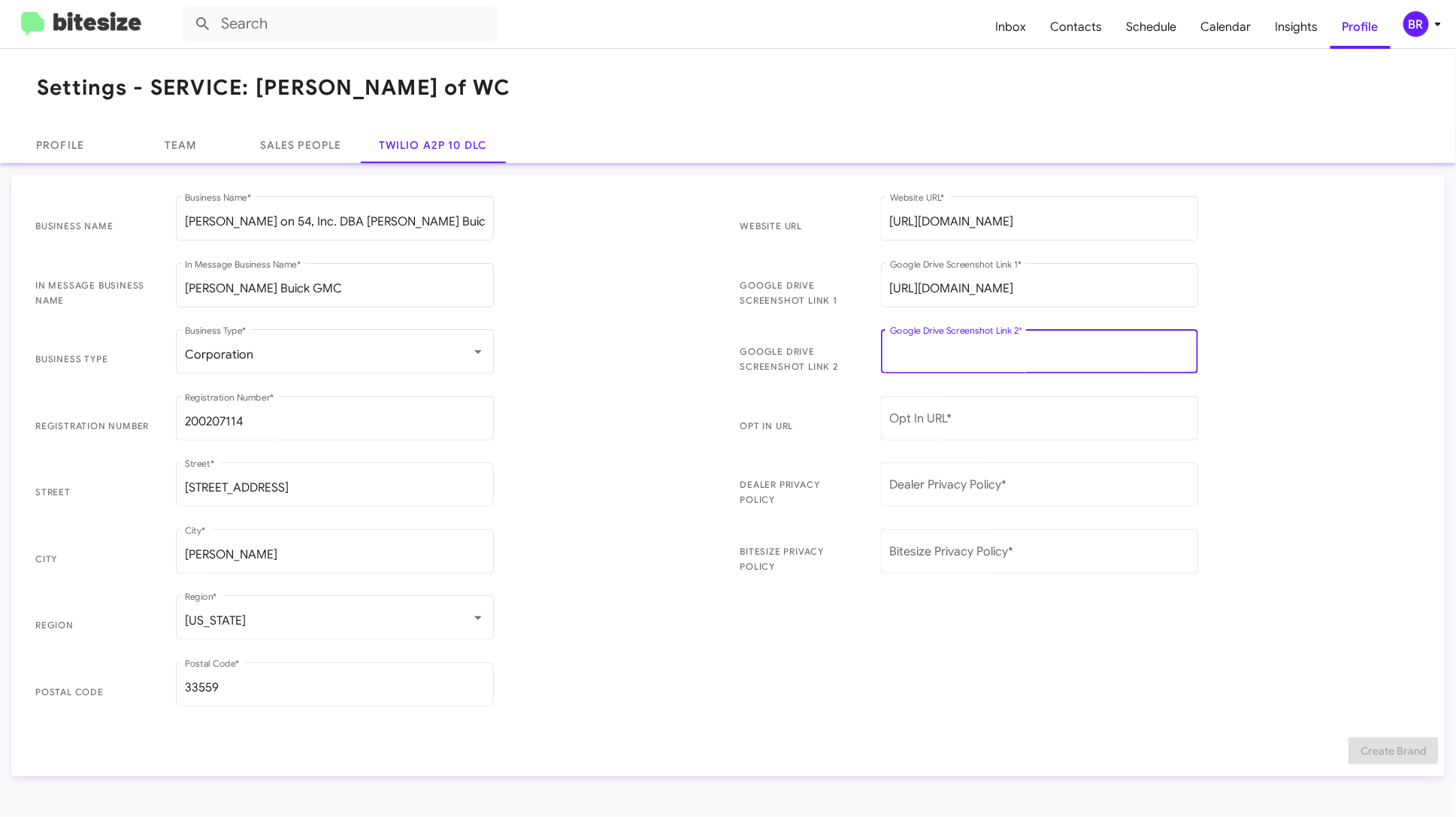
paste input "https://drive.google.com/file/d/1hAB-jeIHuKDyHaRfUwl2bm7-vjsmo_RG/view?usp=driv…"
type input "https://drive.google.com/file/d/1hAB-jeIHuKDyHaRfUwl2bm7-vjsmo_RG/view?usp=driv…"
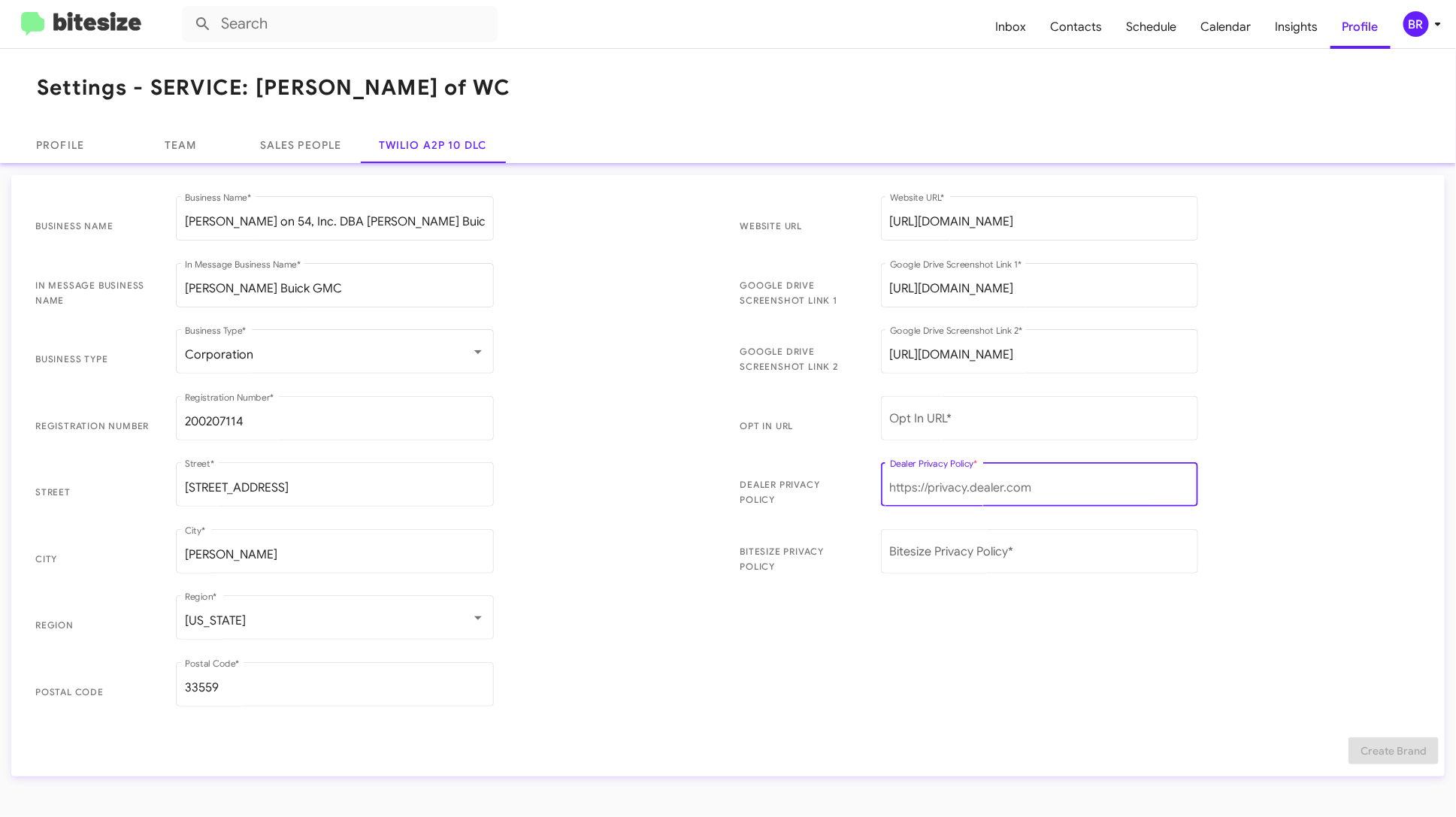
click at [933, 491] on input "Dealer Privacy Policy *" at bounding box center [1039, 487] width 299 height 14
paste input "https://www.fermanbuickgmc.com/privacy-policy/"
type input "https://www.fermanbuickgmc.com/privacy-policy/"
click at [969, 420] on input "Opt In URL *" at bounding box center [1039, 421] width 299 height 14
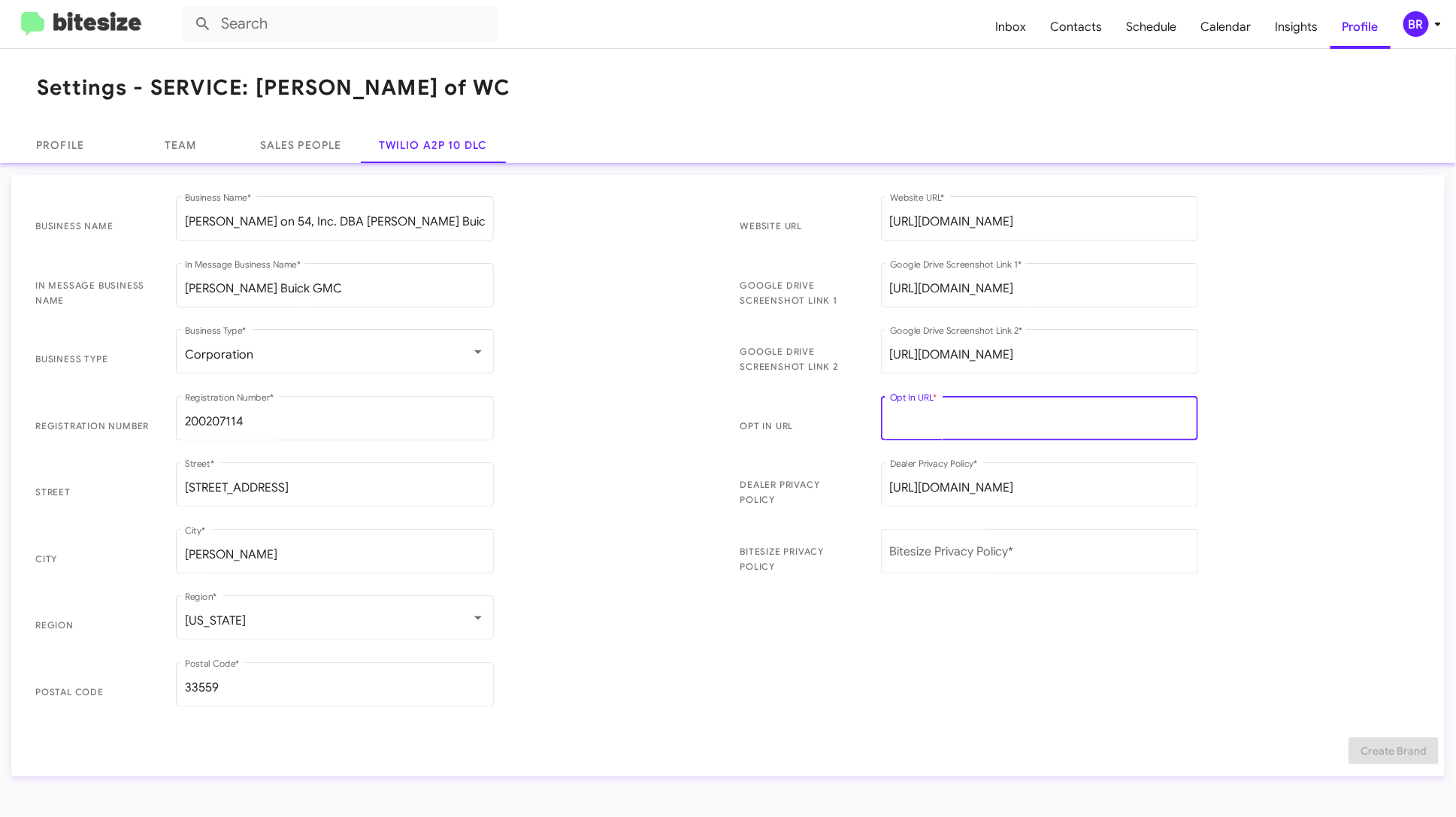
paste input "https://bitesize.co/ferman-buick-gmc"
type input "https://bitesize.co/ferman-buick-gmc"
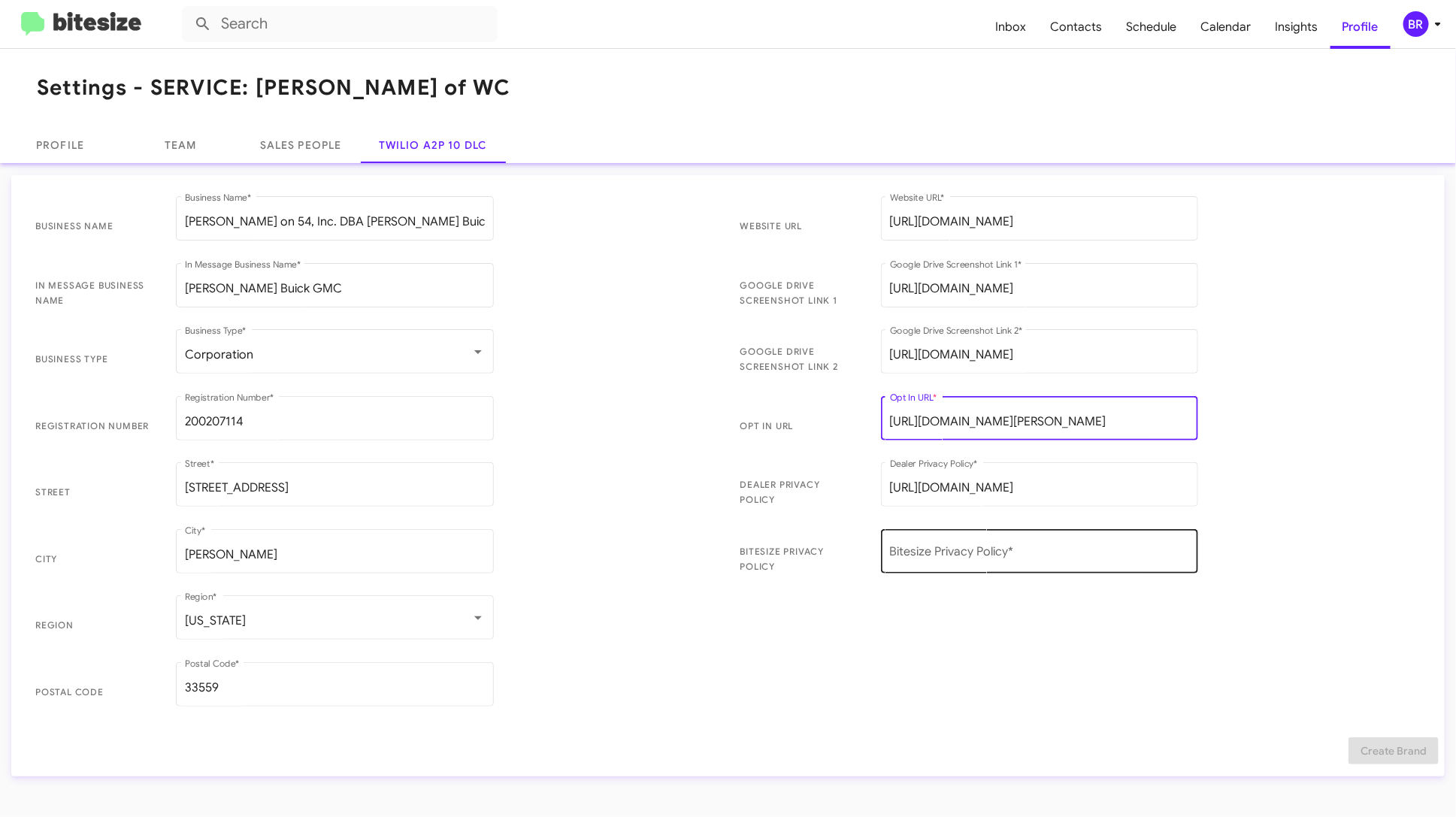
click at [986, 555] on input "Bitesize Privacy Policy *" at bounding box center [1039, 555] width 299 height 14
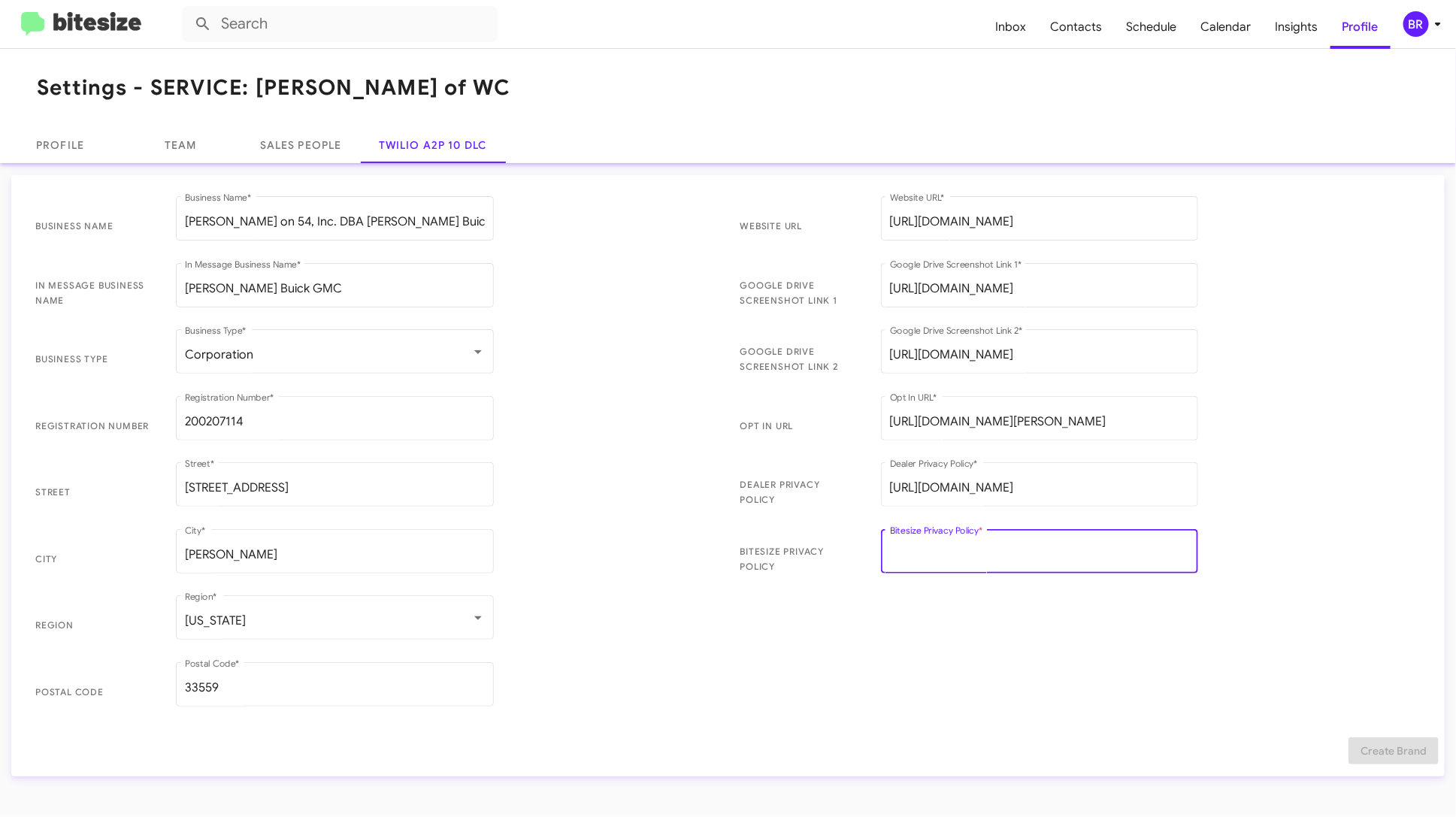
paste input "https://bitesize.co/ferman-auto-group-privacy-addendum"
type input "https://bitesize.co/ferman-auto-group-privacy-addendum"
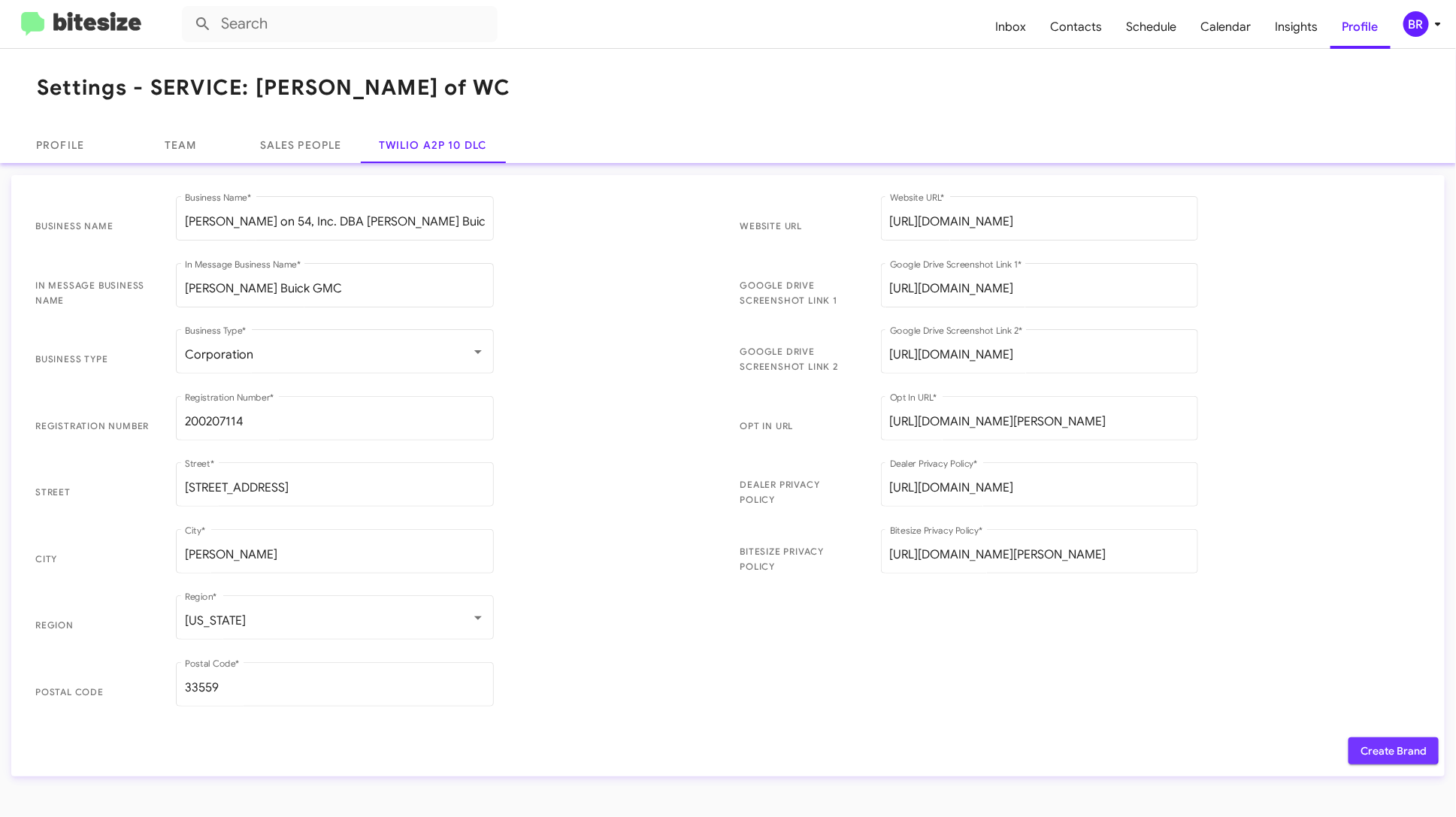
scroll to position [0, 0]
click at [1374, 745] on span "Create Brand" at bounding box center [1394, 751] width 66 height 27
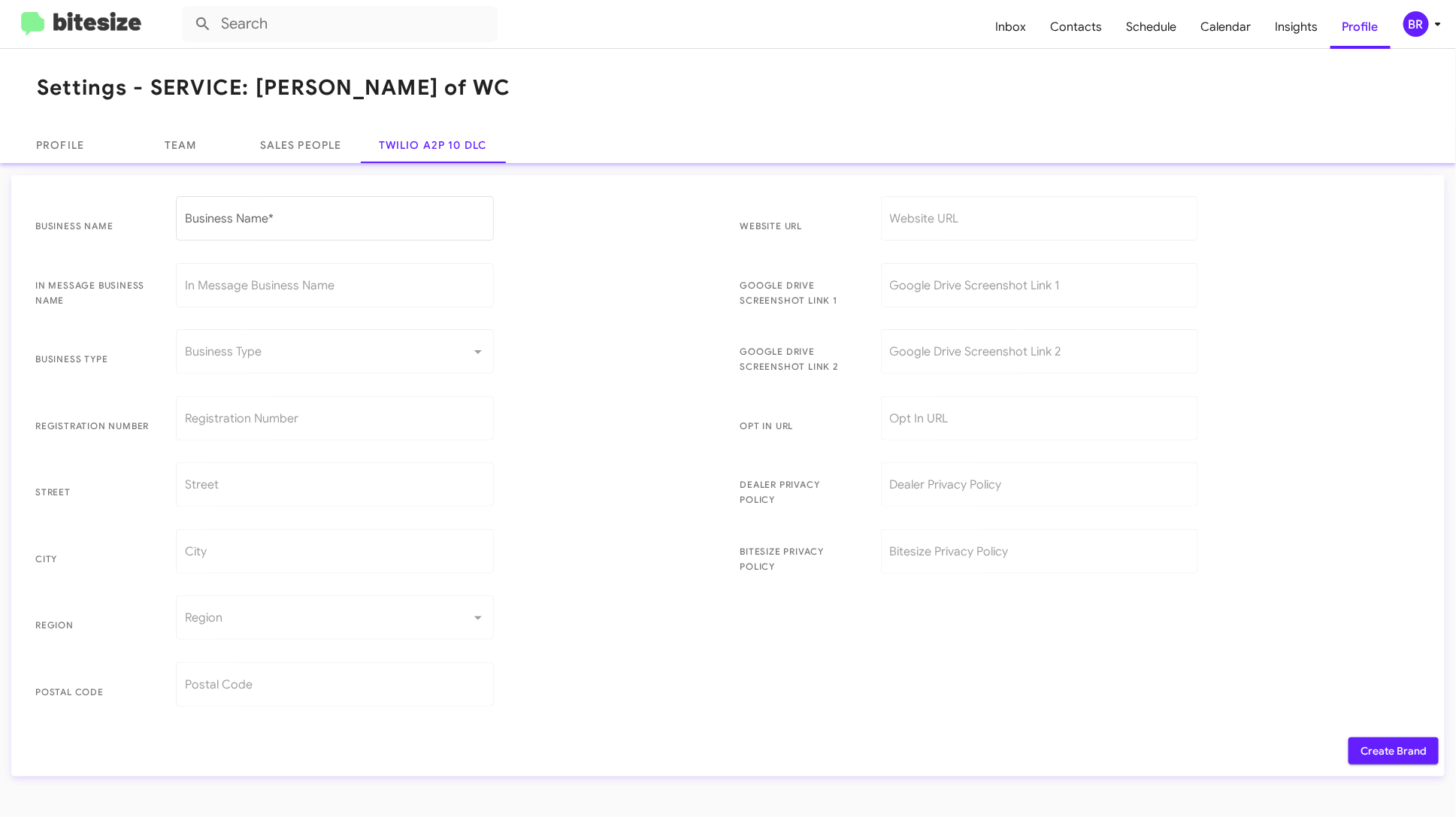
click at [1415, 40] on mat-toolbar "Inbox Contacts Schedule Calendar Insights Profile BR" at bounding box center [728, 23] width 1456 height 48
click at [1423, 33] on div "BR" at bounding box center [1416, 24] width 25 height 25
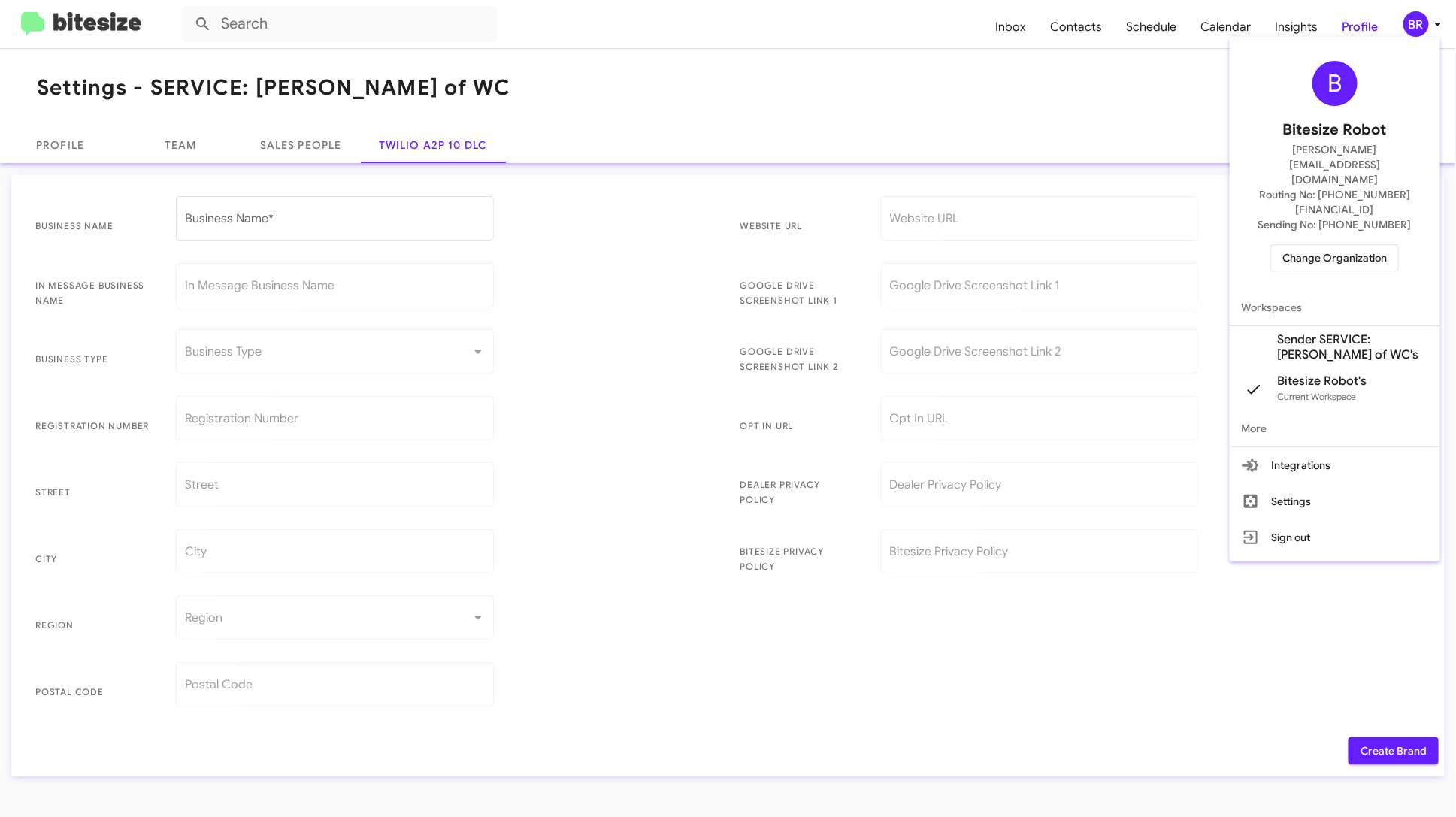
click at [1368, 245] on span "Change Organization" at bounding box center [1334, 257] width 104 height 25
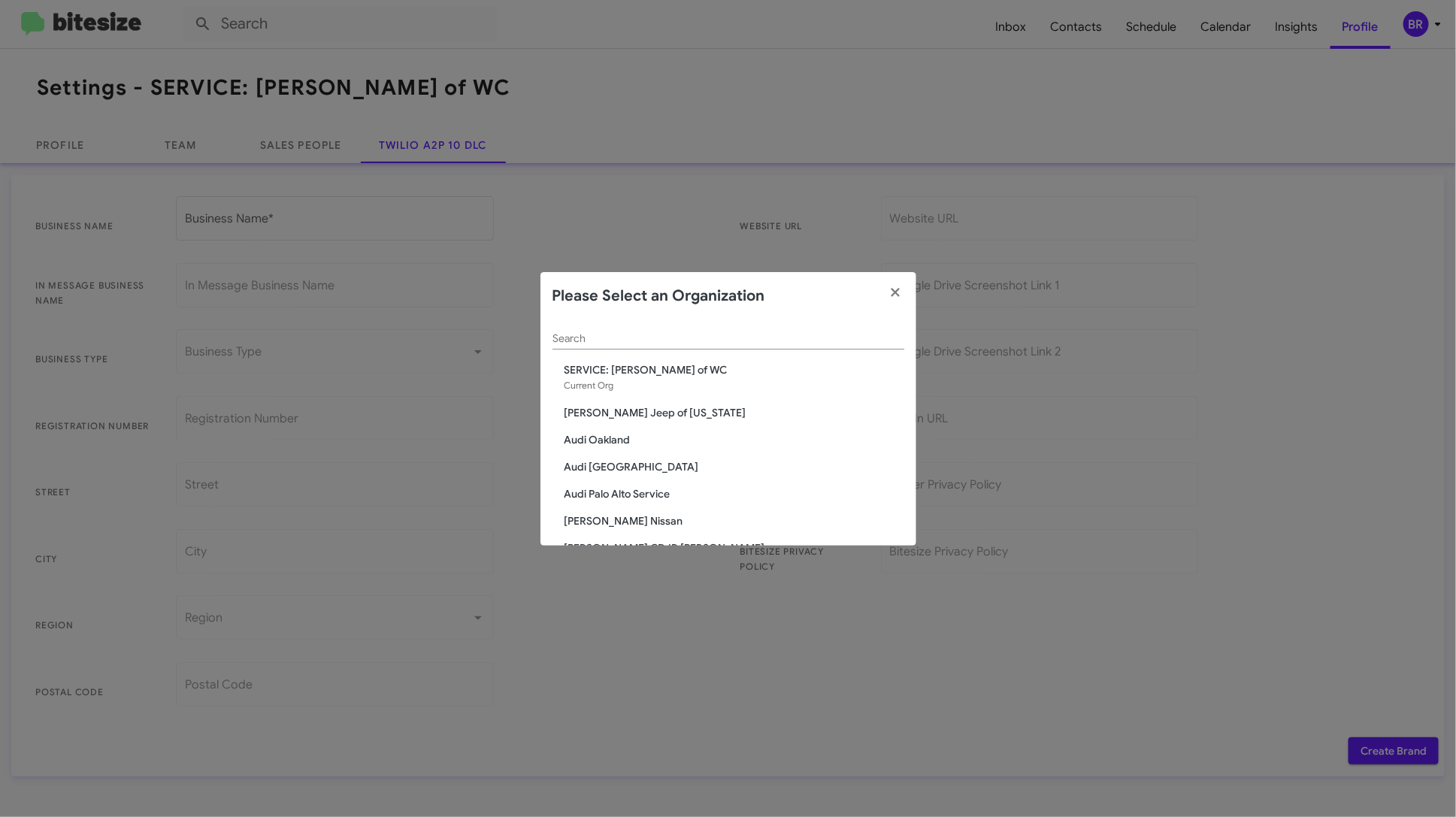
click at [768, 338] on input "Search" at bounding box center [728, 338] width 352 height 12
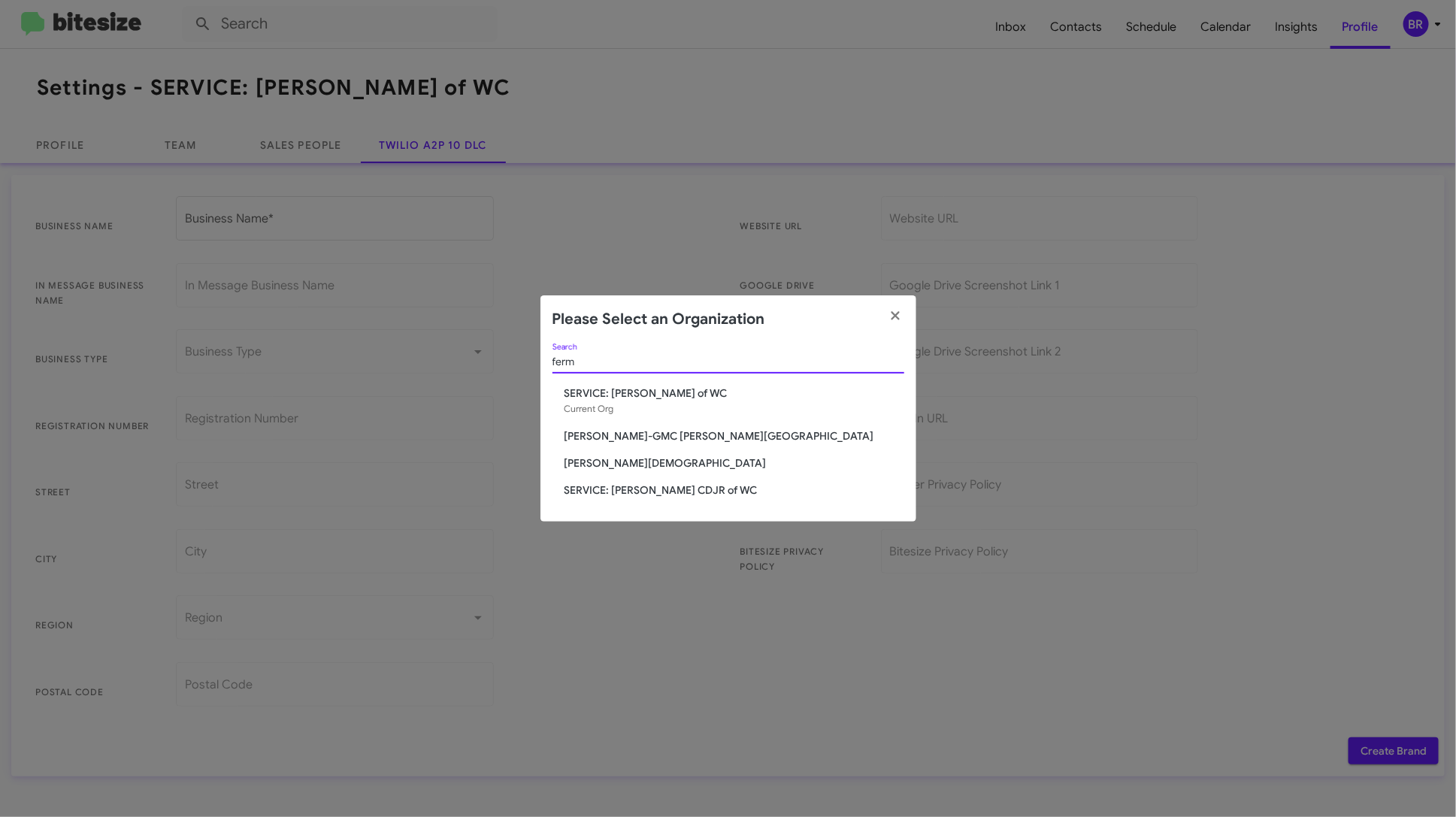
type input "ferm"
click at [653, 463] on span "[PERSON_NAME][DEMOGRAPHIC_DATA]" at bounding box center [734, 462] width 339 height 15
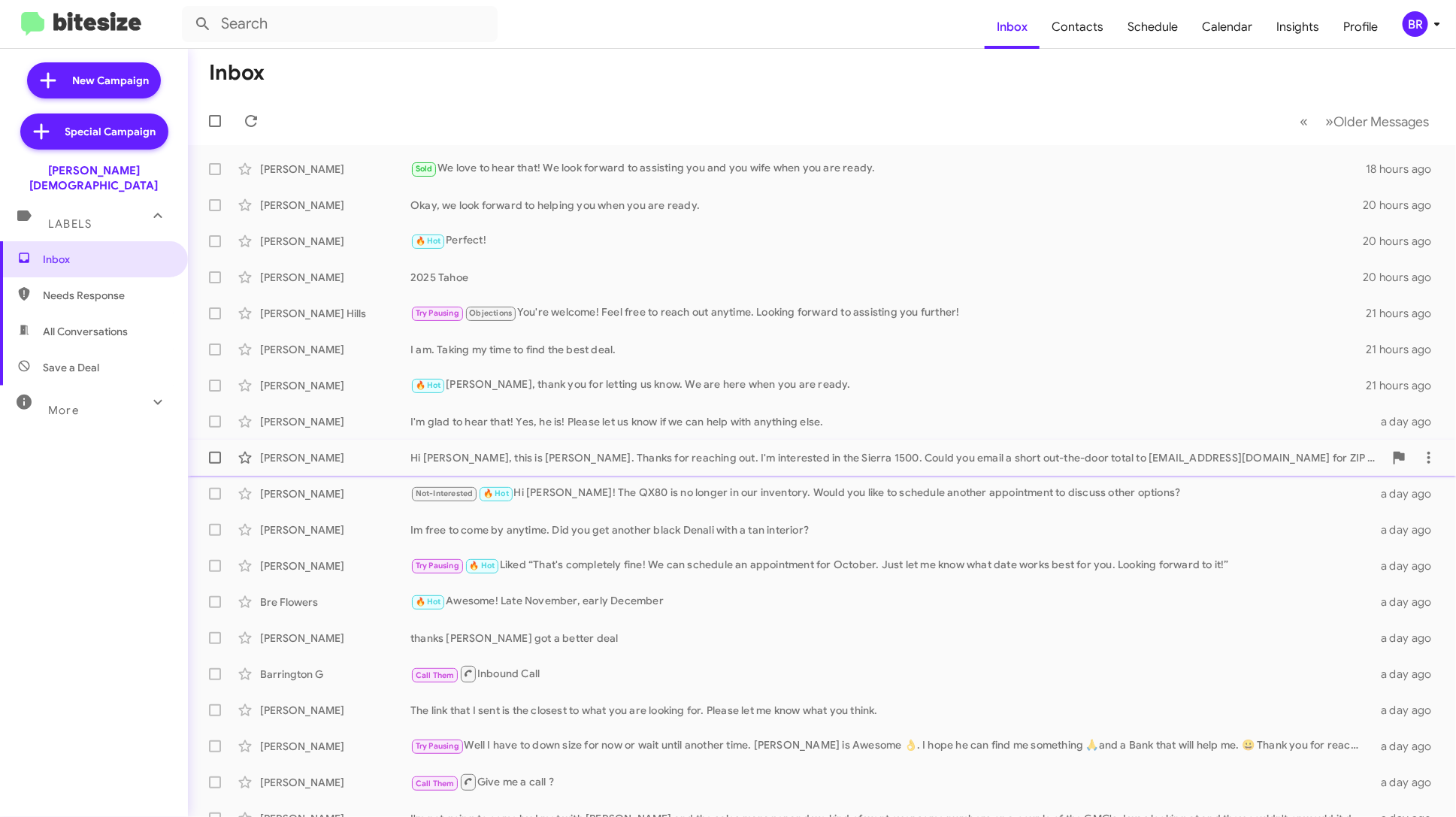
click at [807, 456] on div "Hi Crystal, this is Chris Dunning. Thanks for reaching out. I'm interested in t…" at bounding box center [897, 457] width 973 height 15
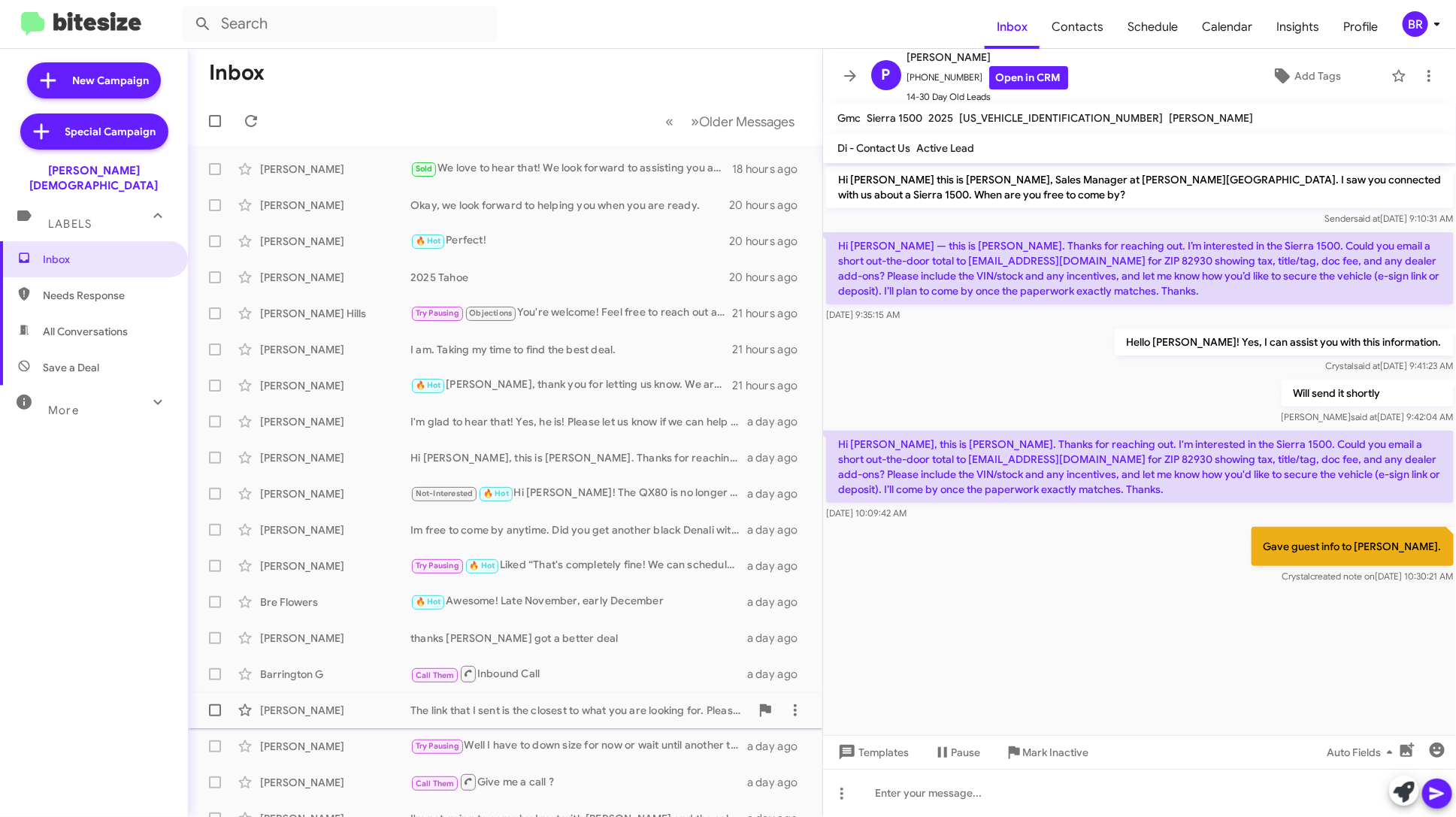
click at [605, 709] on div "The link that I sent is the closest to what you are looking for. Please let me …" at bounding box center [580, 709] width 339 height 15
